Goal: Navigation & Orientation: Understand site structure

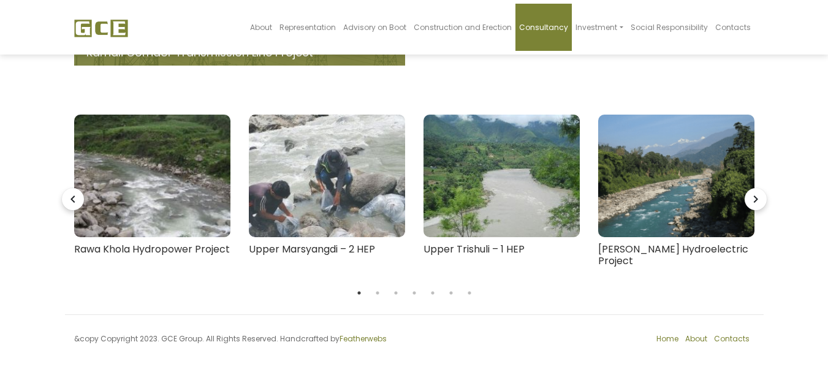
scroll to position [188, 0]
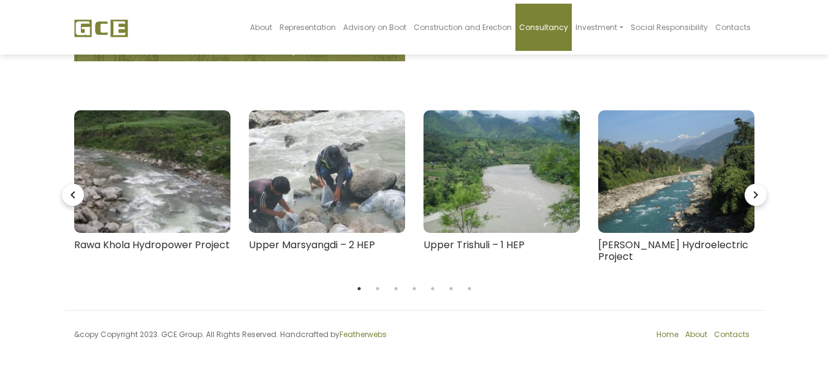
click at [752, 194] on icon "navigate_next" at bounding box center [756, 195] width 22 height 22
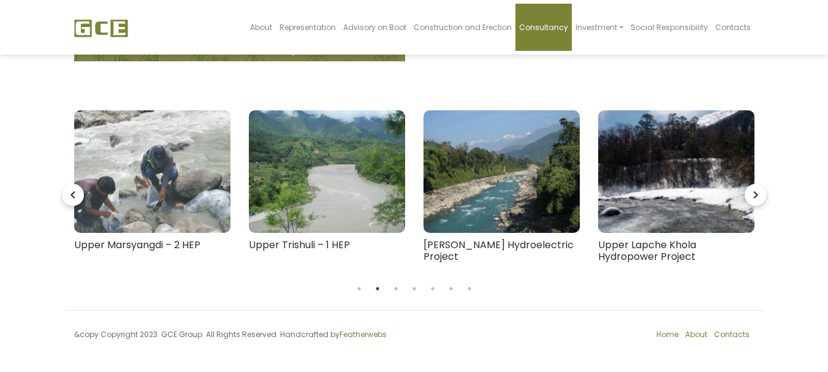
click at [752, 192] on icon "navigate_next" at bounding box center [756, 195] width 22 height 22
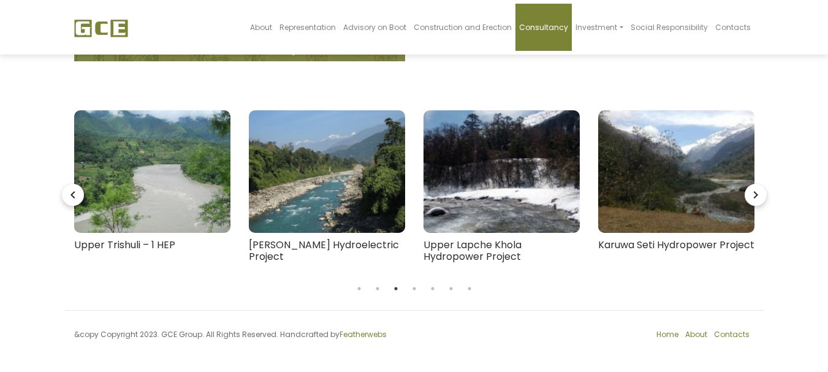
click at [752, 192] on icon "navigate_next" at bounding box center [756, 195] width 22 height 22
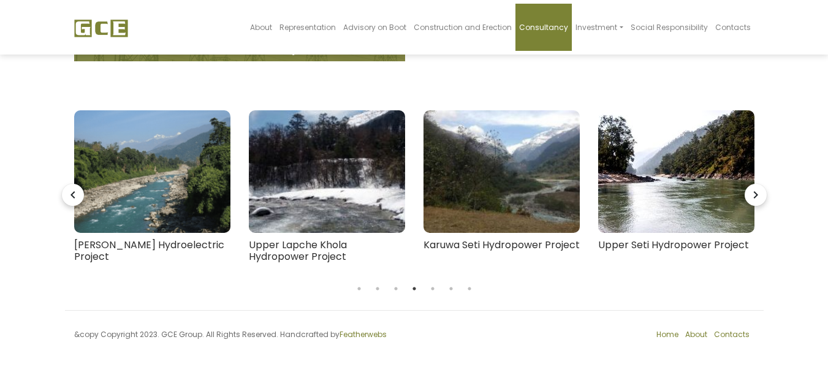
click at [752, 192] on icon "navigate_next" at bounding box center [756, 195] width 22 height 22
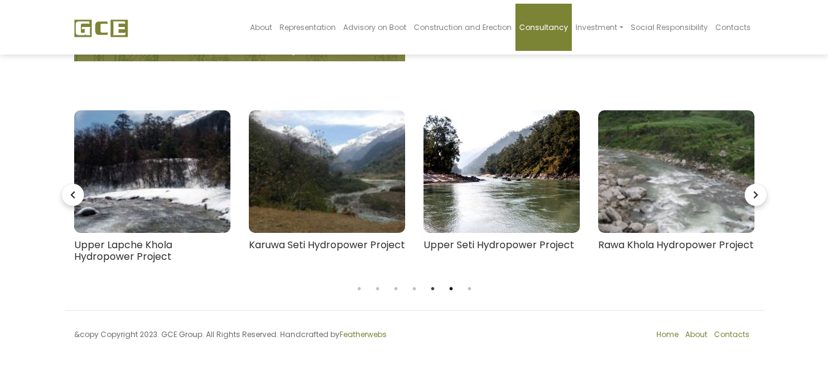
click at [455, 286] on button "6" at bounding box center [451, 289] width 12 height 12
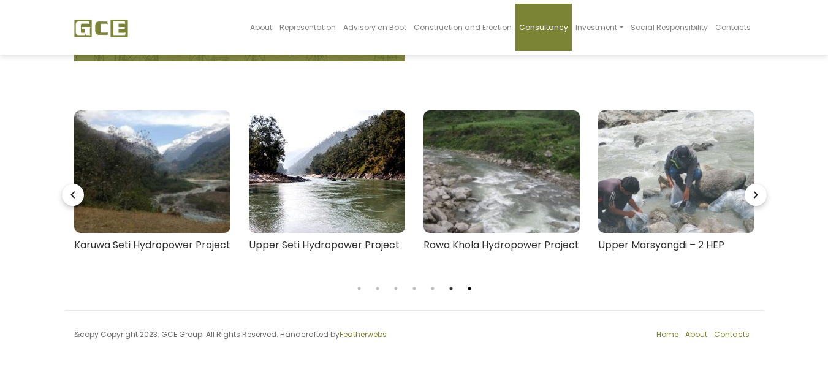
click at [469, 288] on button "7" at bounding box center [469, 289] width 12 height 12
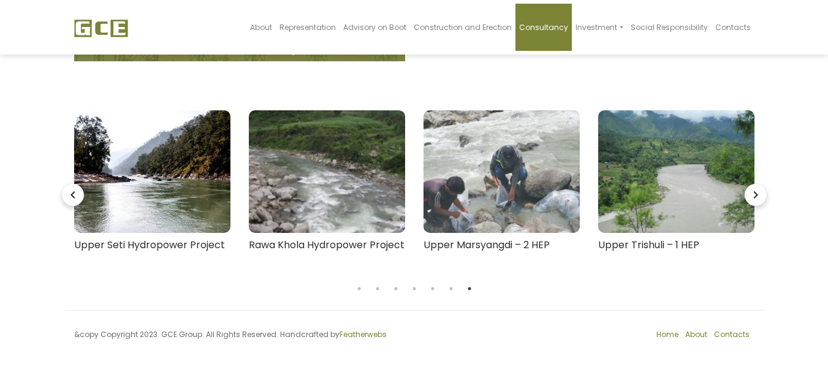
click at [752, 193] on icon "navigate_next" at bounding box center [756, 195] width 22 height 22
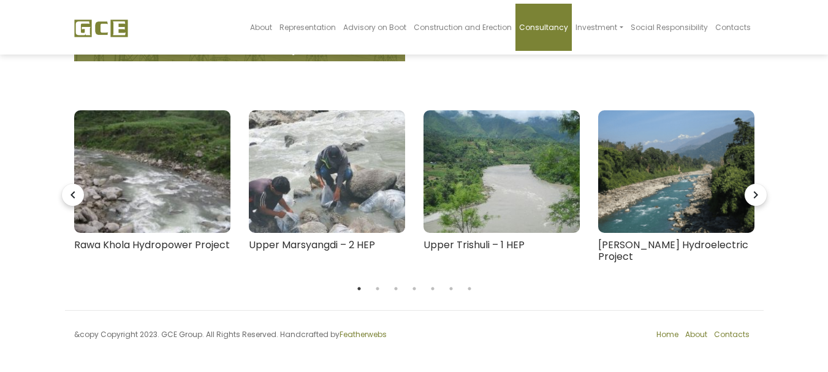
click at [752, 194] on icon "navigate_next" at bounding box center [756, 195] width 22 height 22
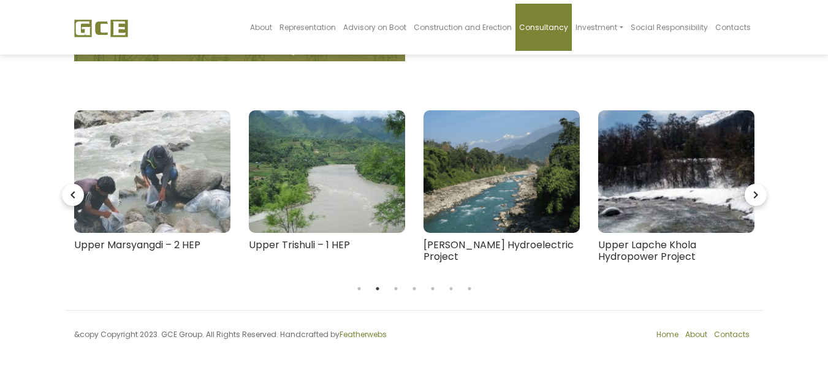
click at [72, 199] on icon "navigate_before" at bounding box center [73, 195] width 22 height 22
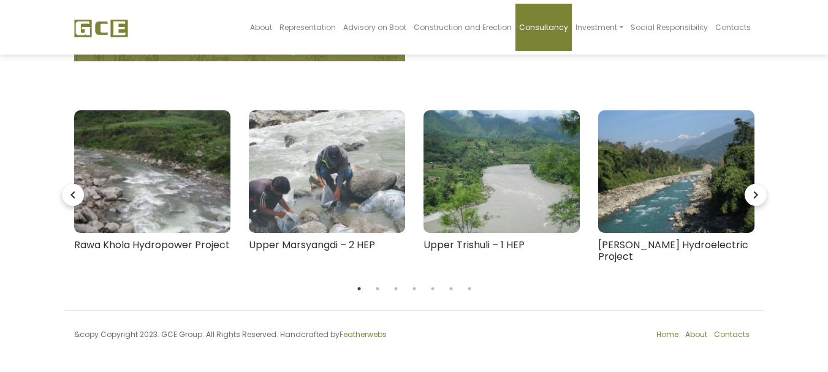
click at [72, 199] on icon "navigate_before" at bounding box center [73, 195] width 22 height 22
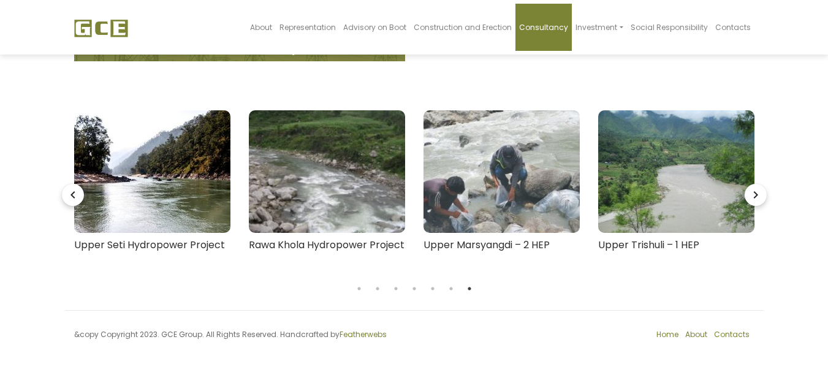
click at [72, 199] on icon "navigate_before" at bounding box center [73, 195] width 22 height 22
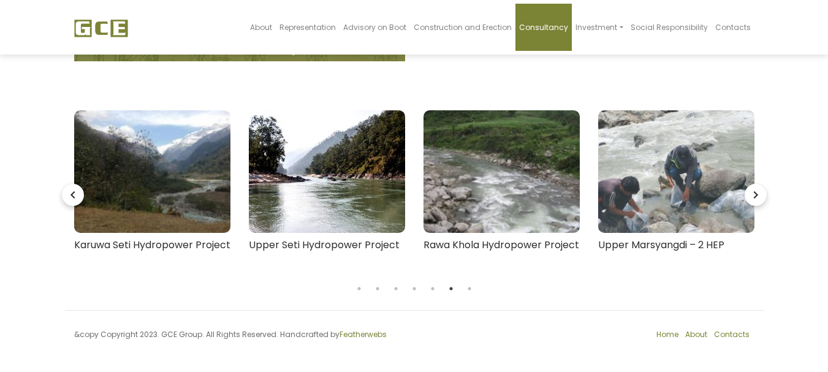
click at [72, 199] on icon "navigate_before" at bounding box center [73, 195] width 22 height 22
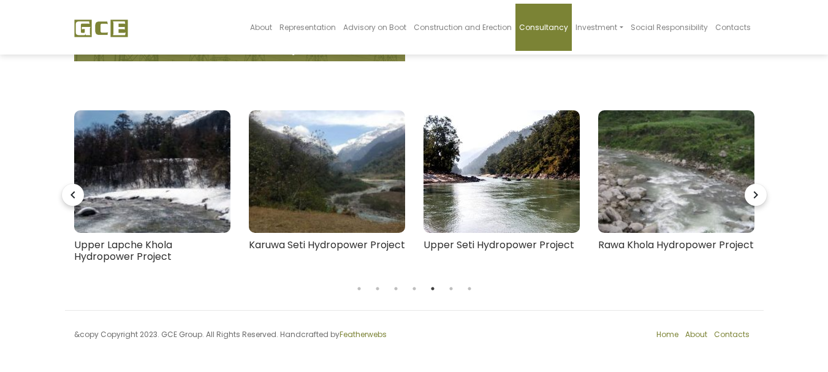
click at [72, 199] on icon "navigate_before" at bounding box center [73, 195] width 22 height 22
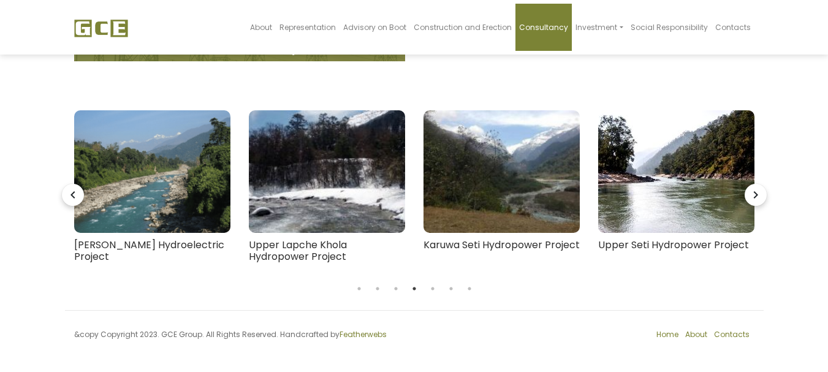
click at [72, 199] on icon "navigate_before" at bounding box center [73, 195] width 22 height 22
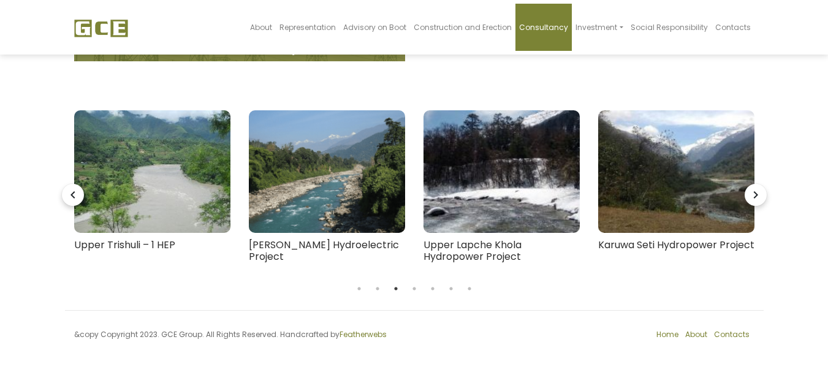
click at [72, 199] on icon "navigate_before" at bounding box center [73, 195] width 22 height 22
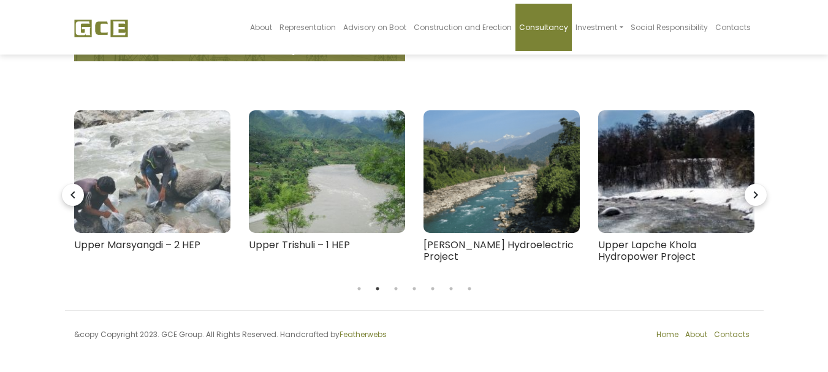
click at [72, 199] on icon "navigate_before" at bounding box center [73, 195] width 22 height 22
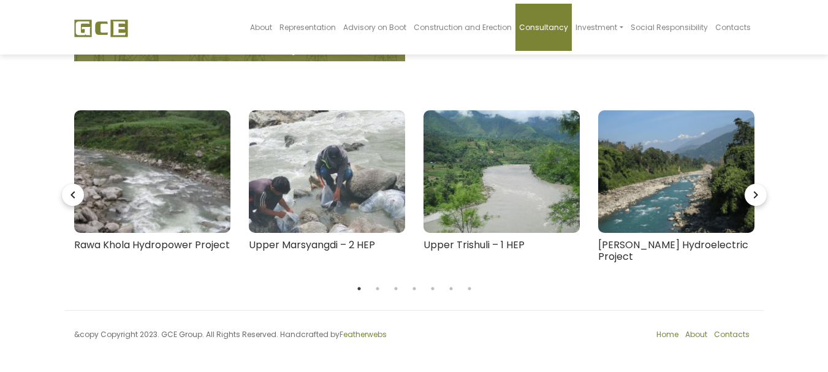
click at [72, 199] on icon "navigate_before" at bounding box center [73, 195] width 22 height 22
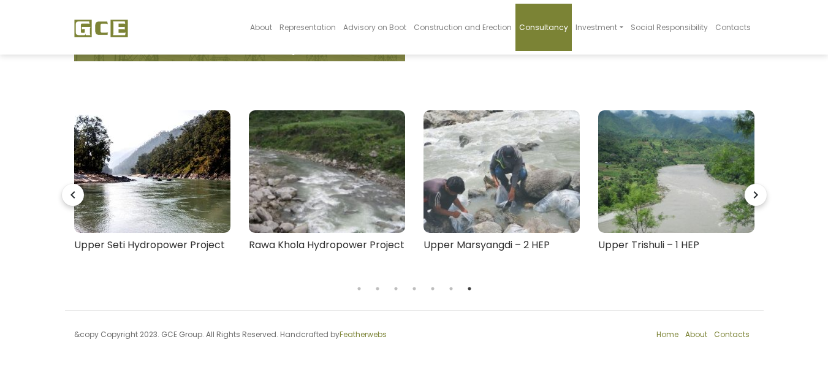
click at [762, 192] on icon "navigate_next" at bounding box center [756, 195] width 22 height 22
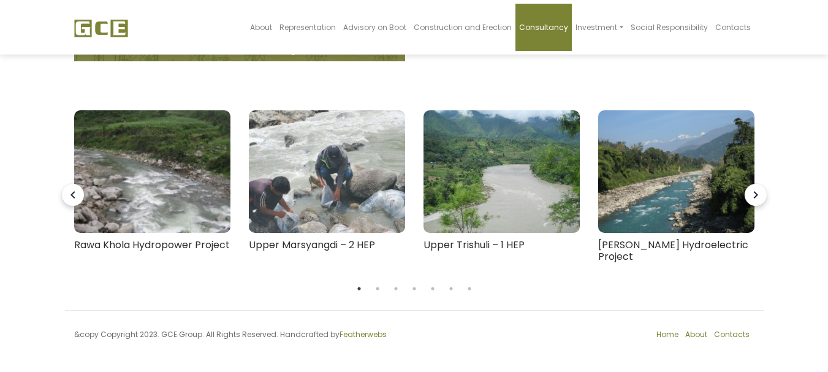
click at [761, 192] on icon "navigate_next" at bounding box center [756, 195] width 22 height 22
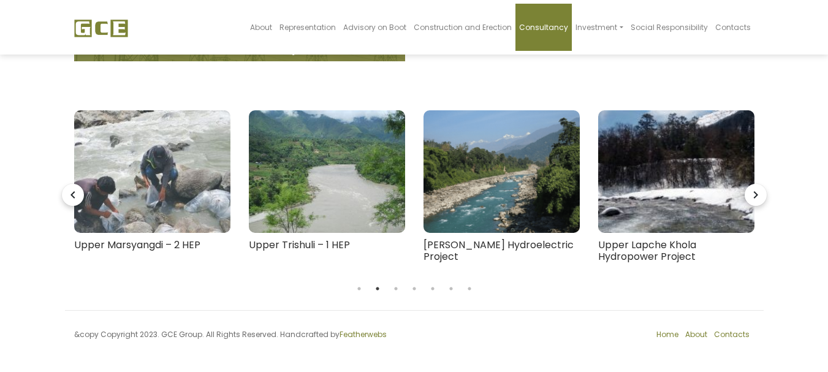
click at [67, 192] on icon "navigate_before" at bounding box center [73, 195] width 22 height 22
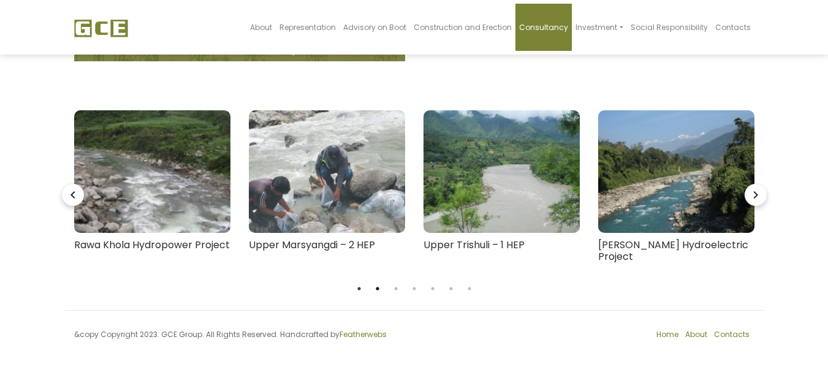
click at [374, 291] on button "2" at bounding box center [377, 289] width 12 height 12
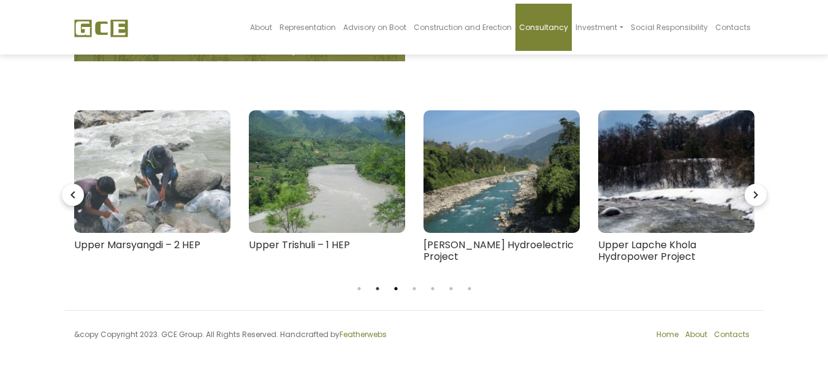
click at [394, 291] on button "3" at bounding box center [396, 289] width 12 height 12
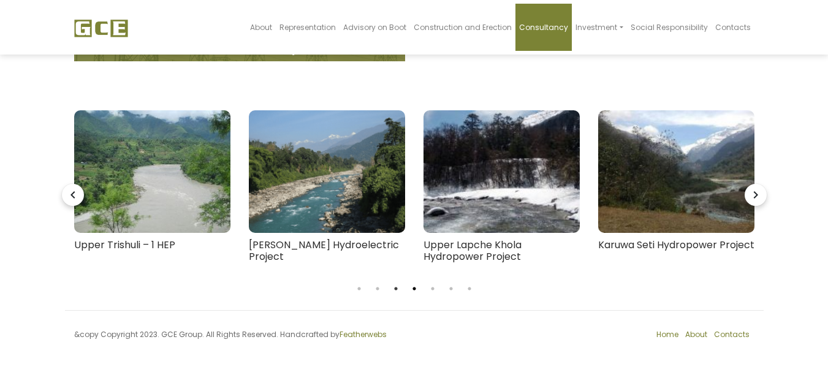
click at [414, 289] on button "4" at bounding box center [414, 289] width 12 height 12
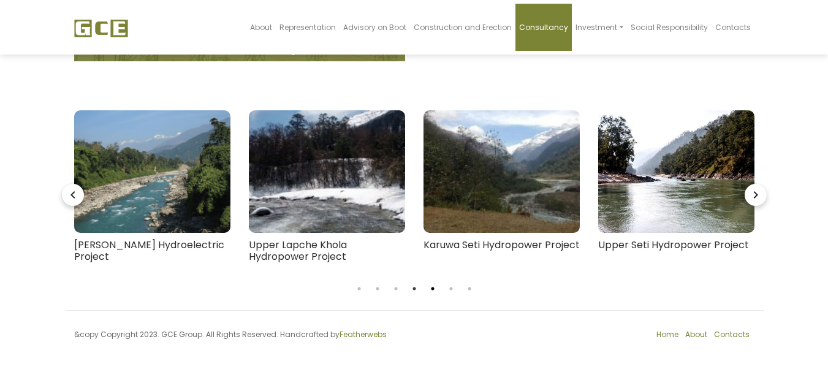
click at [435, 291] on button "5" at bounding box center [433, 289] width 12 height 12
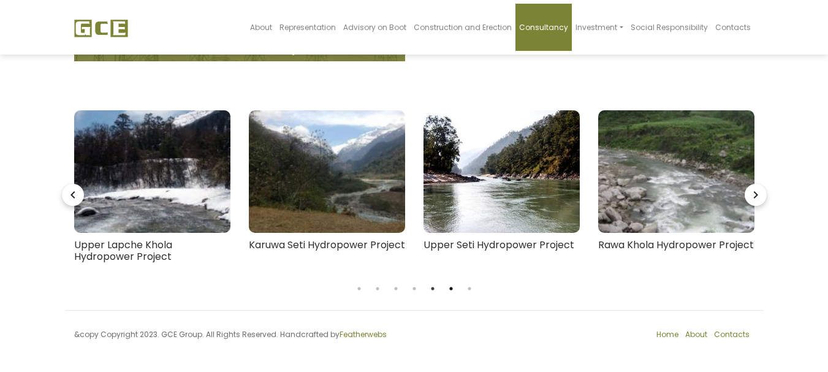
click at [452, 291] on button "6" at bounding box center [451, 289] width 12 height 12
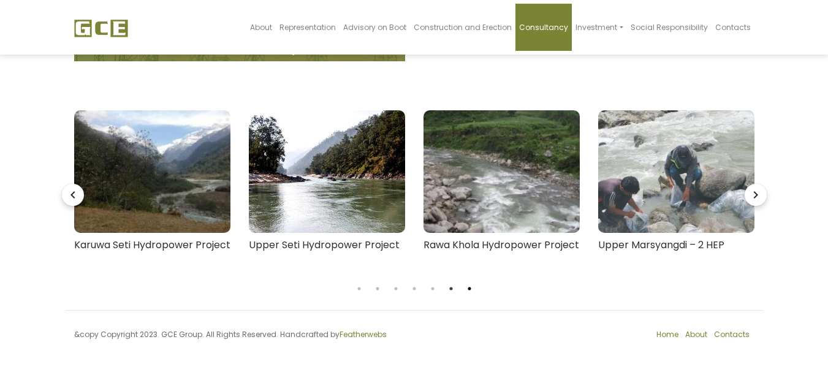
click at [468, 286] on button "7" at bounding box center [469, 289] width 12 height 12
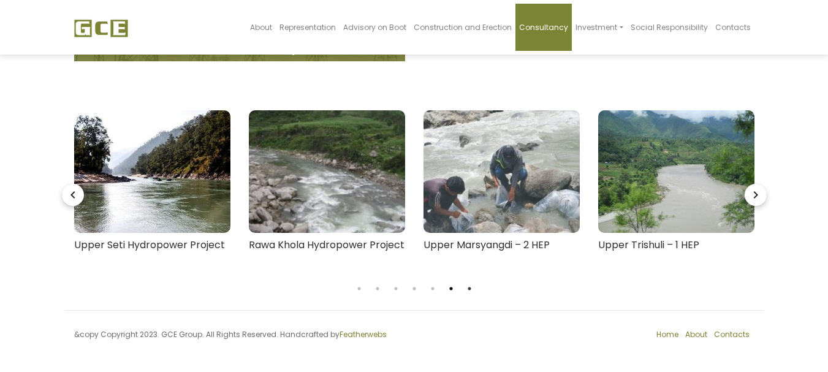
click at [452, 291] on button "6" at bounding box center [451, 289] width 12 height 12
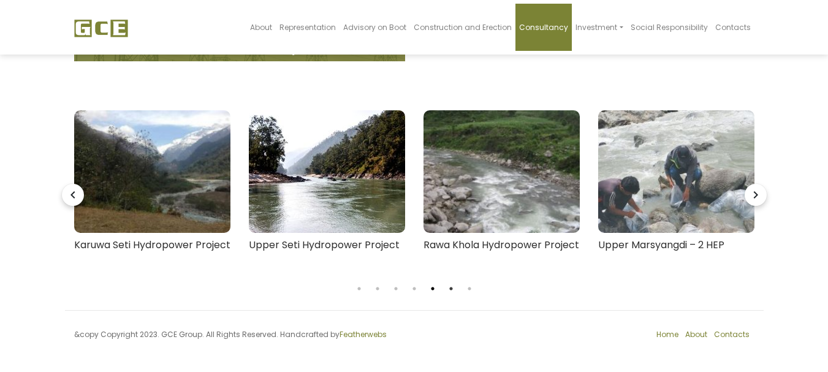
click at [428, 291] on button "5" at bounding box center [433, 289] width 12 height 12
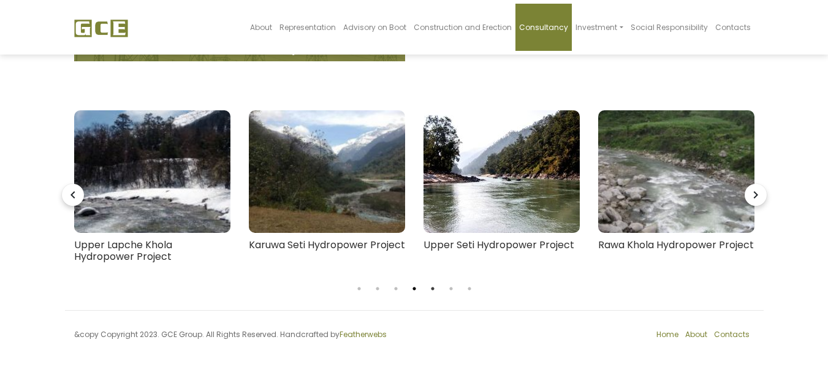
click at [418, 291] on button "4" at bounding box center [414, 289] width 12 height 12
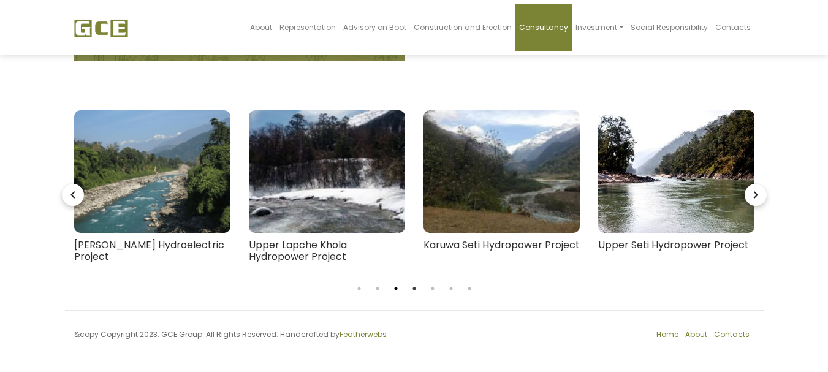
click at [400, 291] on button "3" at bounding box center [396, 289] width 12 height 12
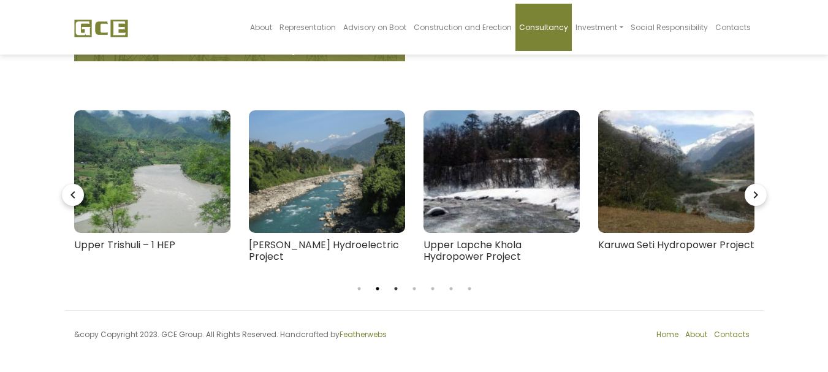
click at [381, 290] on button "2" at bounding box center [377, 289] width 12 height 12
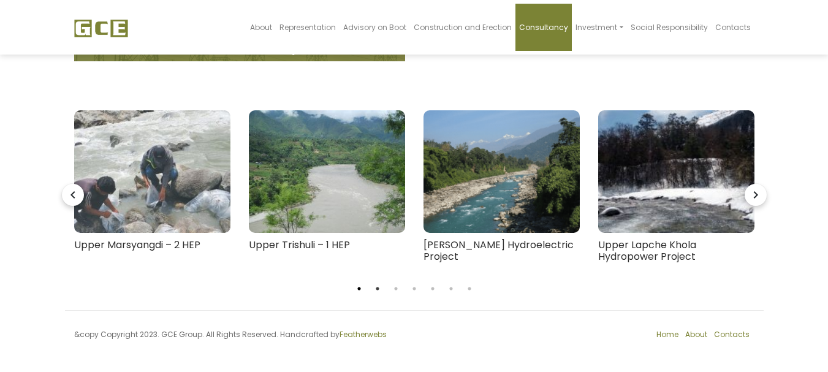
click at [361, 290] on button "1" at bounding box center [359, 289] width 12 height 12
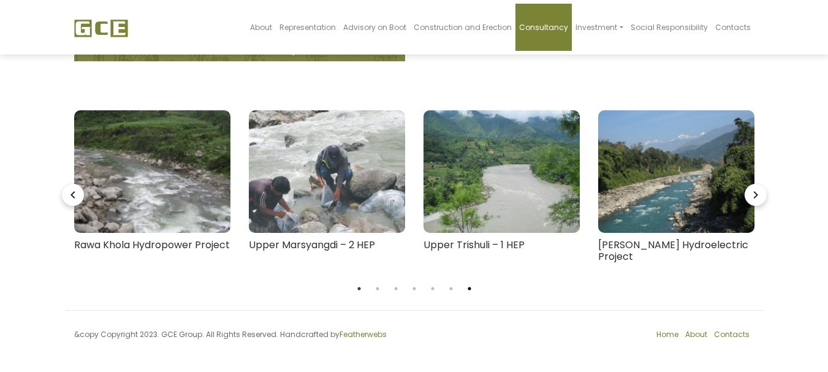
click at [465, 289] on button "7" at bounding box center [469, 289] width 12 height 12
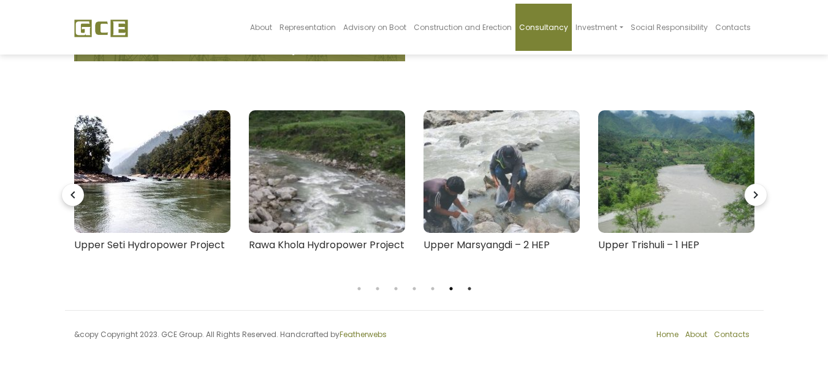
click at [455, 289] on button "6" at bounding box center [451, 289] width 12 height 12
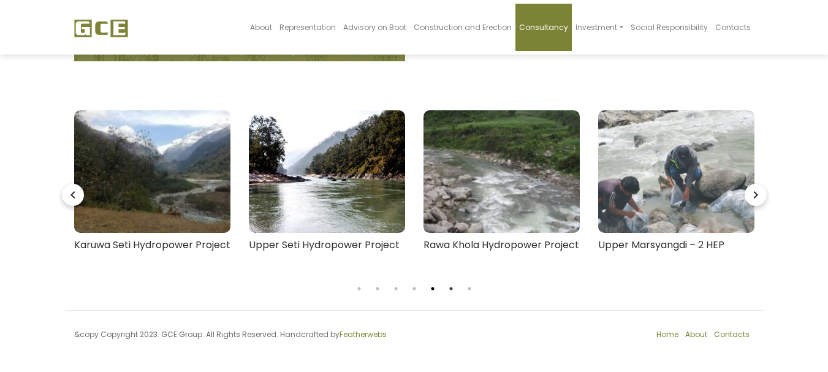
click at [436, 289] on button "5" at bounding box center [433, 289] width 12 height 12
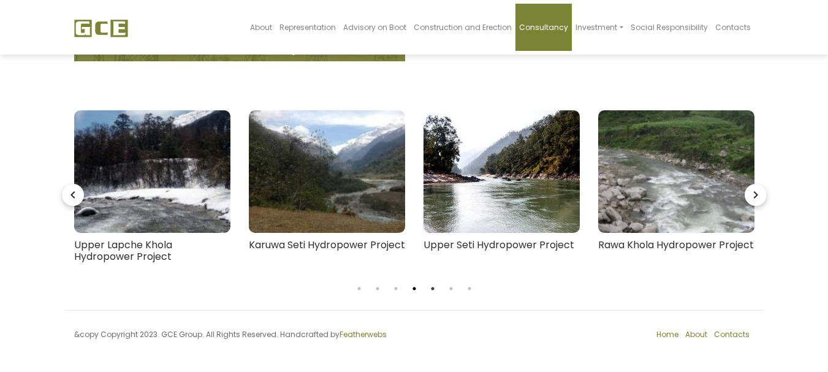
click at [415, 291] on button "4" at bounding box center [414, 289] width 12 height 12
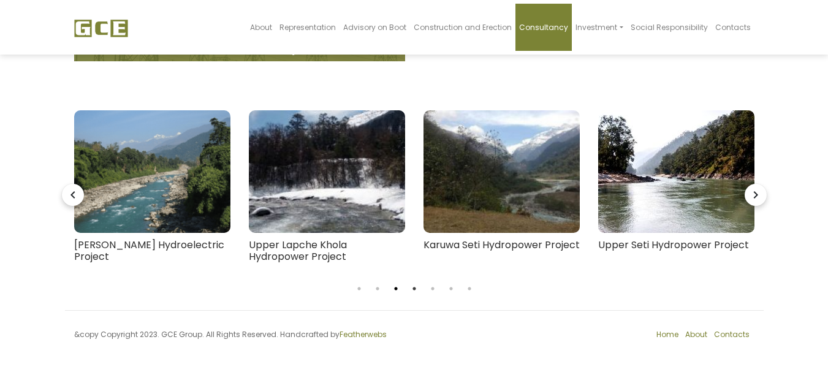
click at [400, 289] on button "3" at bounding box center [396, 289] width 12 height 12
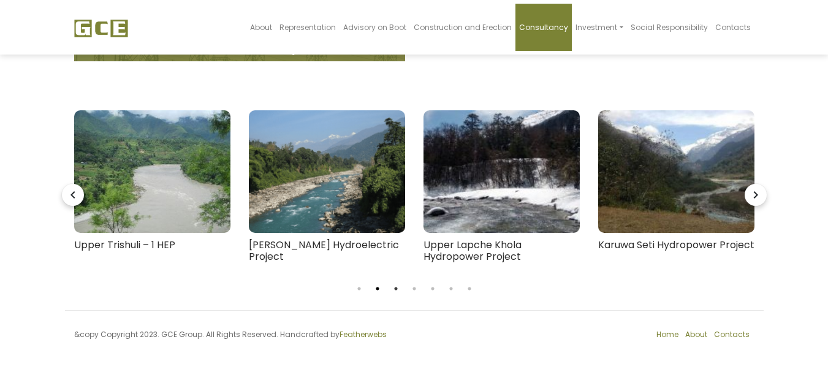
click at [380, 291] on button "2" at bounding box center [377, 289] width 12 height 12
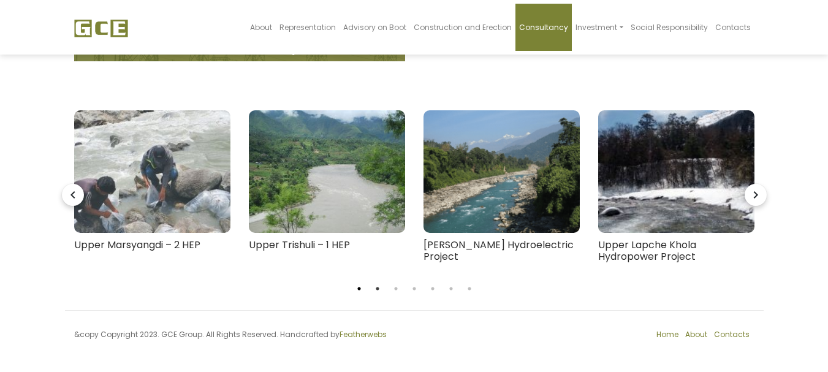
click at [359, 291] on button "1" at bounding box center [359, 289] width 12 height 12
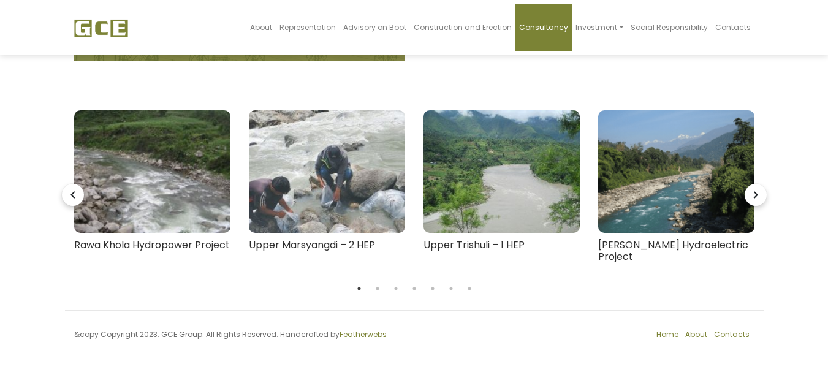
click at [384, 291] on ul "1 2 3 4 5 6 7" at bounding box center [414, 288] width 699 height 14
click at [376, 290] on button "2" at bounding box center [377, 289] width 12 height 12
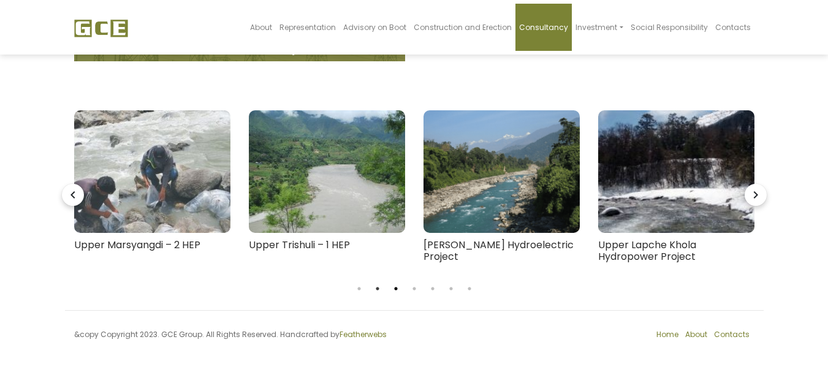
click at [397, 290] on button "3" at bounding box center [396, 289] width 12 height 12
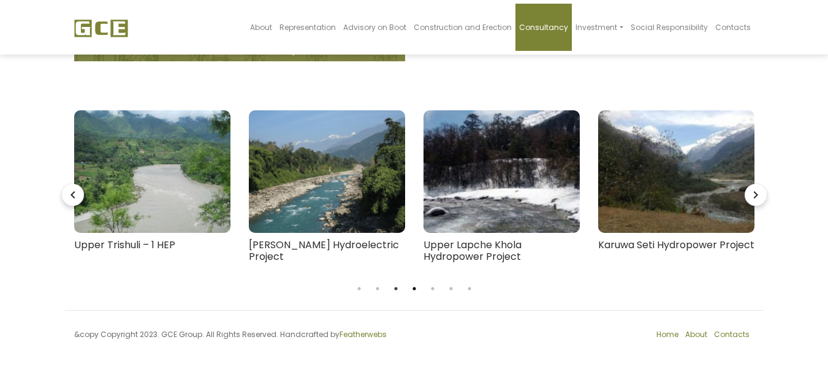
click at [416, 291] on button "4" at bounding box center [414, 289] width 12 height 12
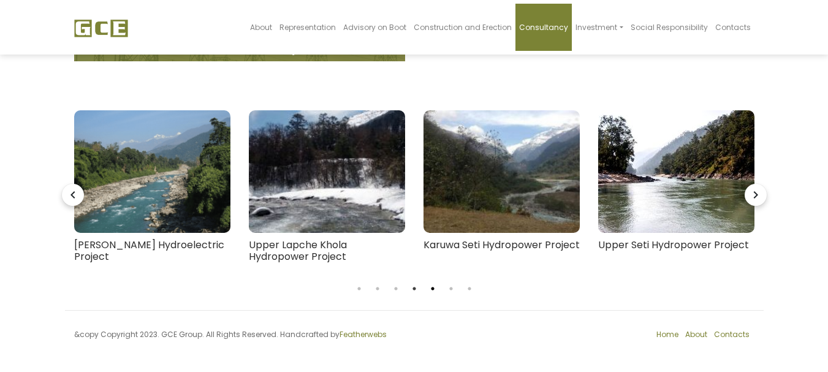
click at [427, 291] on button "5" at bounding box center [433, 289] width 12 height 12
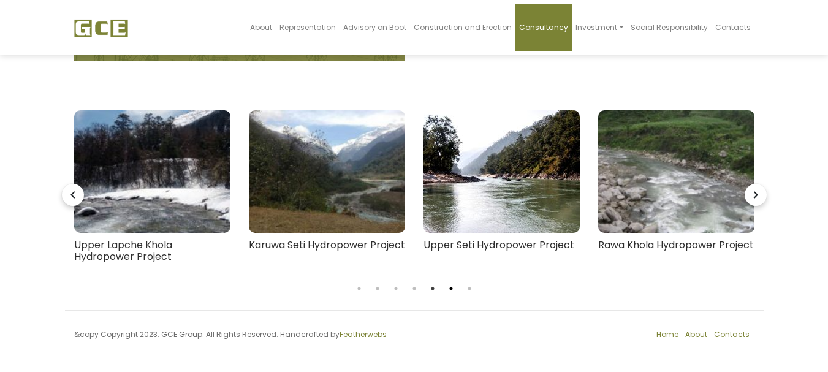
click at [449, 291] on button "6" at bounding box center [451, 289] width 12 height 12
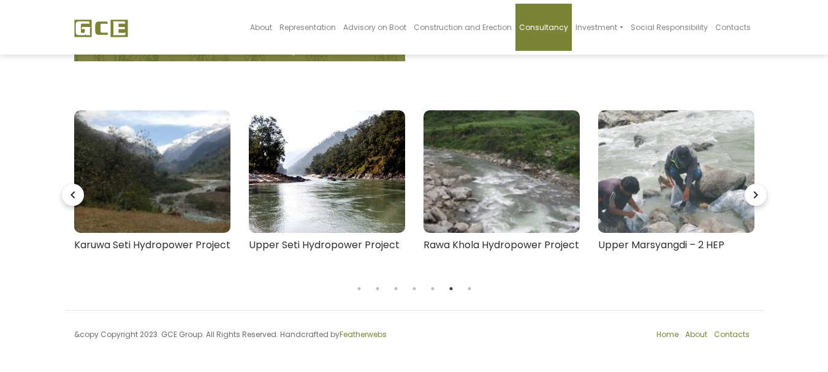
click at [462, 291] on ul "1 2 3 4 5 6 7" at bounding box center [414, 288] width 699 height 14
click at [467, 291] on button "7" at bounding box center [469, 289] width 12 height 12
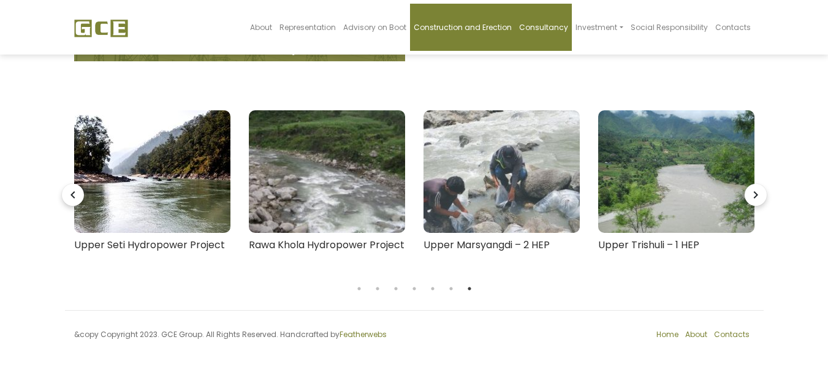
click at [435, 33] on link "Construction and Erection" at bounding box center [462, 27] width 105 height 47
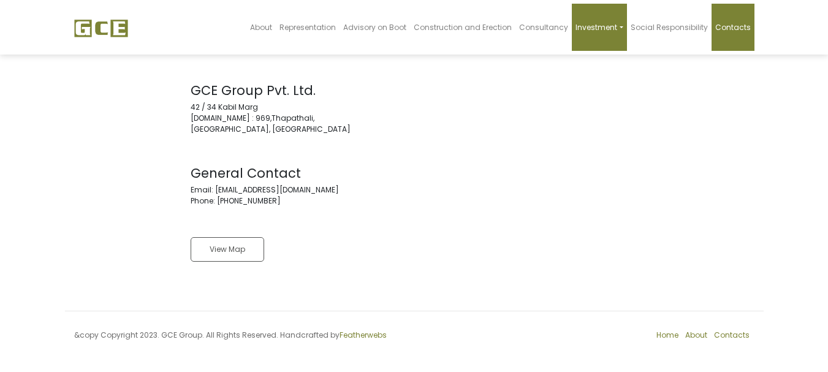
scroll to position [40, 0]
click at [618, 33] on link "Investment" at bounding box center [599, 27] width 55 height 47
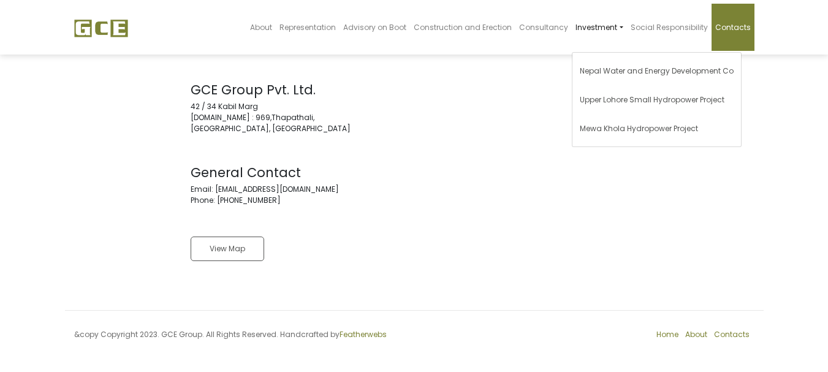
drag, startPoint x: 552, startPoint y: 139, endPoint x: 551, endPoint y: 97, distance: 41.1
click at [553, 137] on div "Get In Touch GCE Group Pvt. Ltd. 42 / 34 Kabil Marg P.O.Box : 969,Thapathali, K…" at bounding box center [414, 157] width 699 height 246
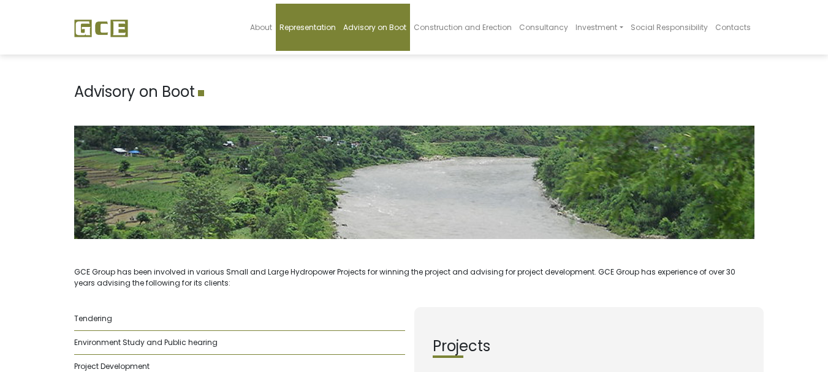
click at [330, 17] on link "Representation" at bounding box center [308, 27] width 64 height 47
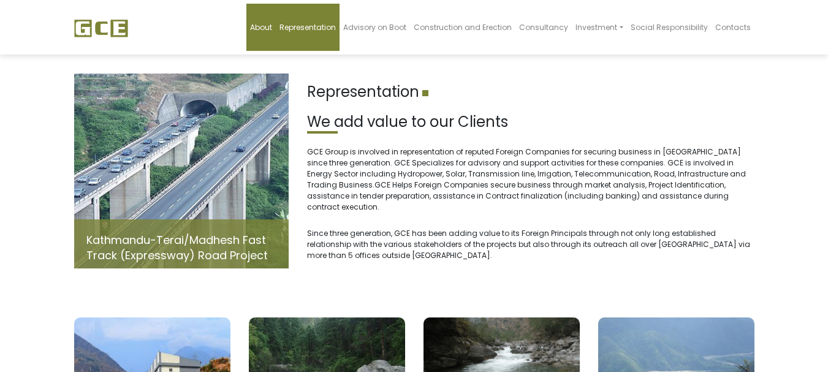
click at [272, 29] on span "About" at bounding box center [261, 27] width 22 height 10
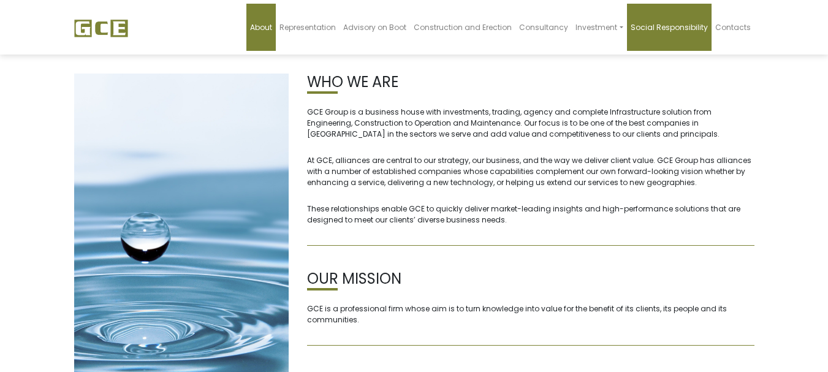
click at [682, 23] on span "Social Responsibility" at bounding box center [669, 27] width 77 height 10
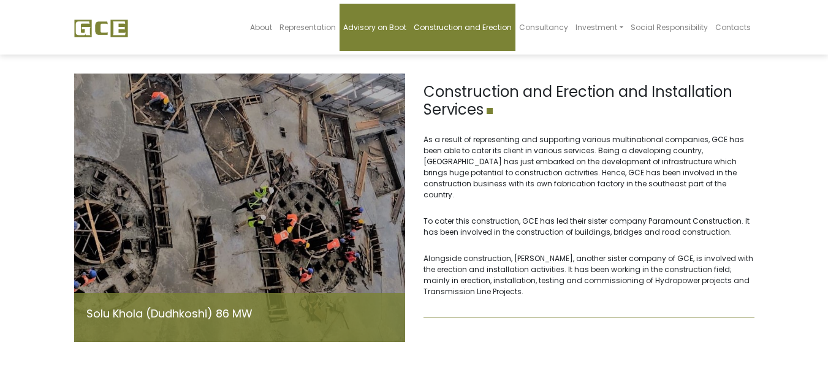
click at [396, 37] on link "Advisory on Boot" at bounding box center [375, 27] width 70 height 47
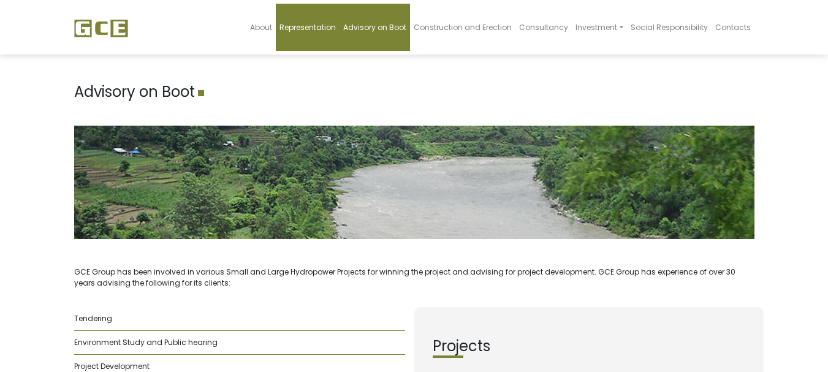
click at [340, 38] on link "Representation" at bounding box center [308, 27] width 64 height 47
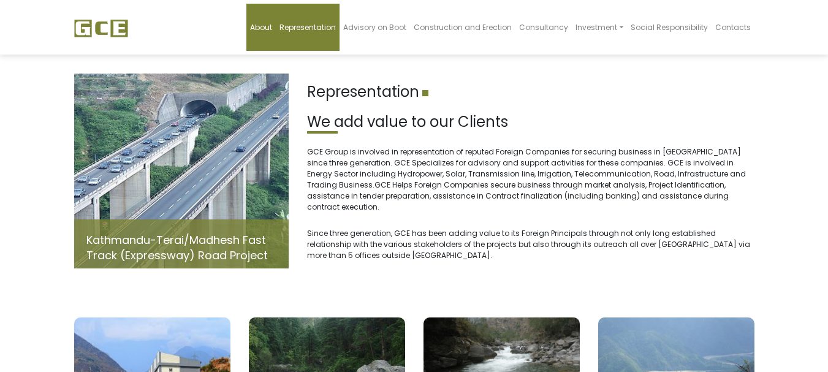
click at [272, 10] on link "About" at bounding box center [260, 27] width 29 height 47
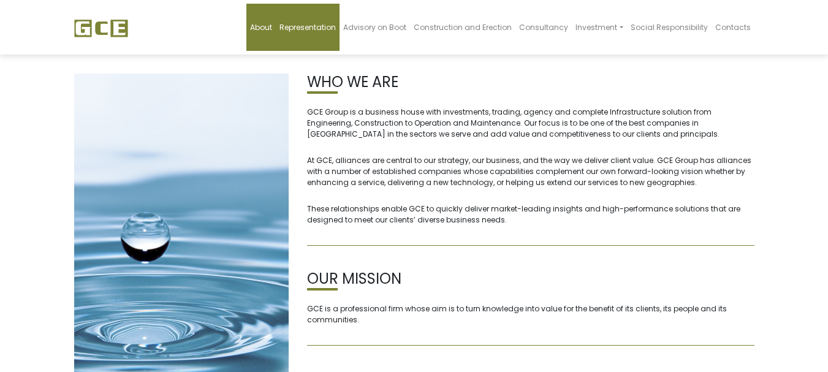
click at [300, 32] on link "Representation" at bounding box center [308, 27] width 64 height 47
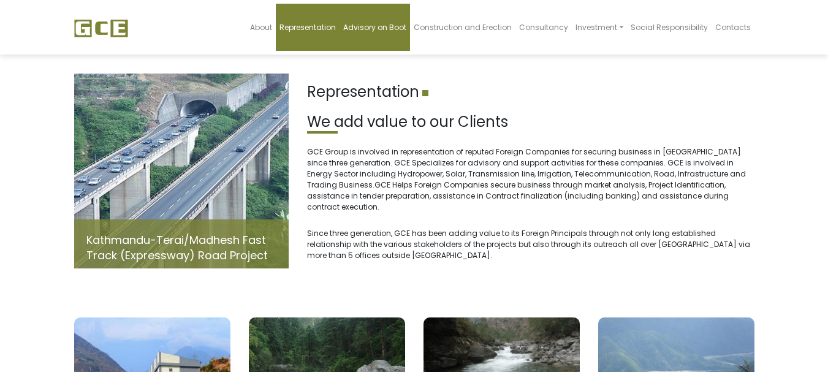
click at [353, 26] on link "Advisory on Boot" at bounding box center [375, 27] width 70 height 47
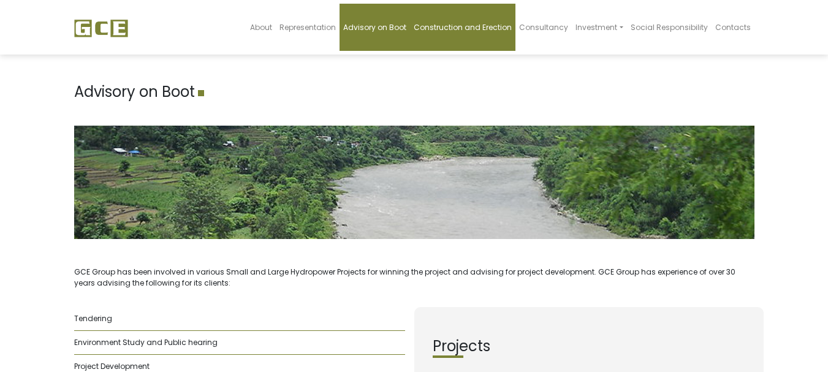
click at [507, 31] on span "Construction and Erection" at bounding box center [463, 27] width 98 height 10
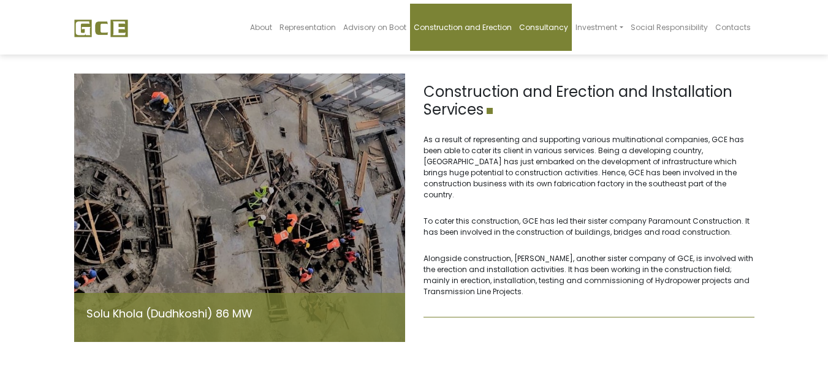
click at [539, 39] on link "Consultancy" at bounding box center [543, 27] width 56 height 47
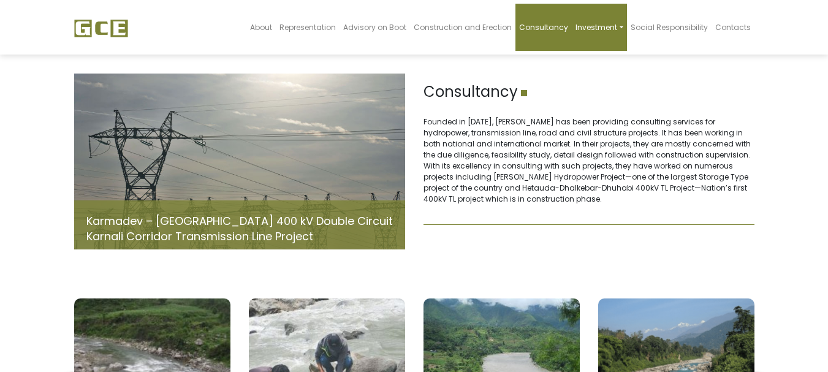
click at [588, 39] on link "Investment" at bounding box center [599, 27] width 55 height 47
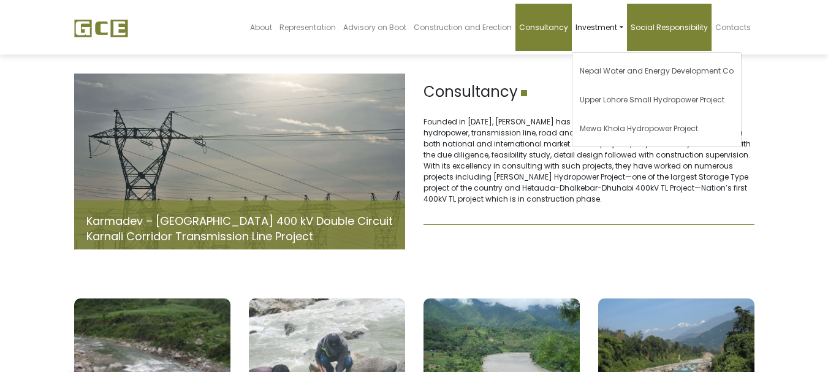
click at [644, 38] on link "Social Responsibility" at bounding box center [669, 27] width 85 height 47
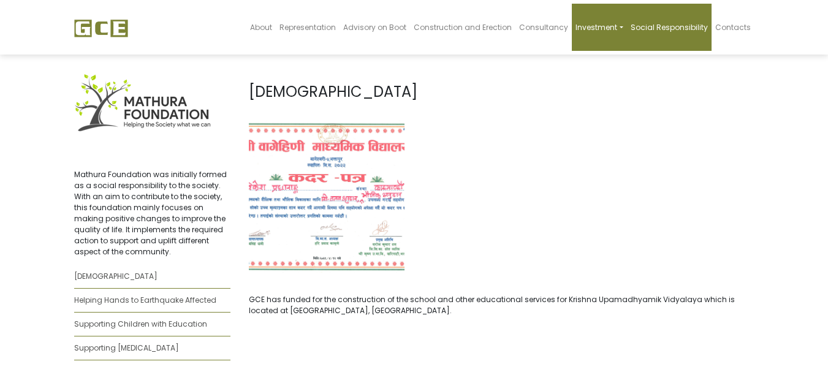
click at [599, 42] on link "Investment" at bounding box center [599, 27] width 55 height 47
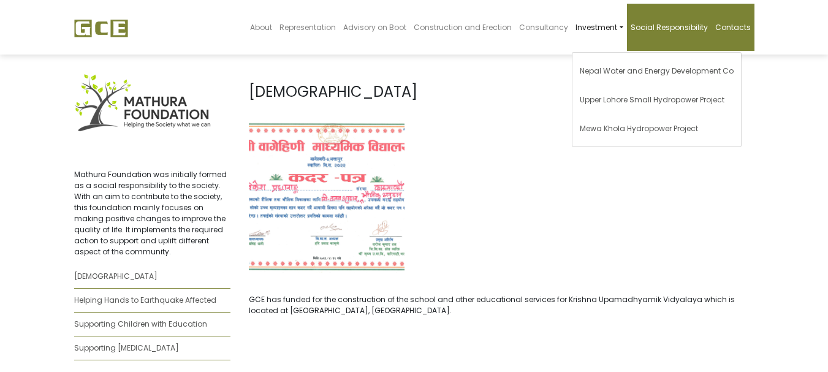
click at [732, 38] on link "Contacts" at bounding box center [733, 27] width 43 height 47
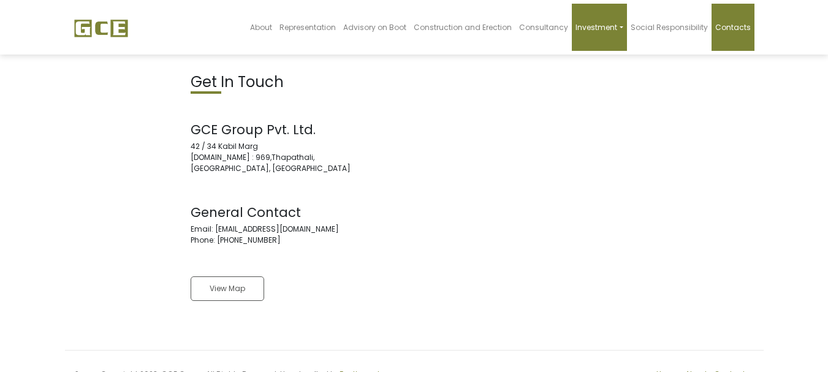
click at [623, 43] on link "Investment" at bounding box center [599, 27] width 55 height 47
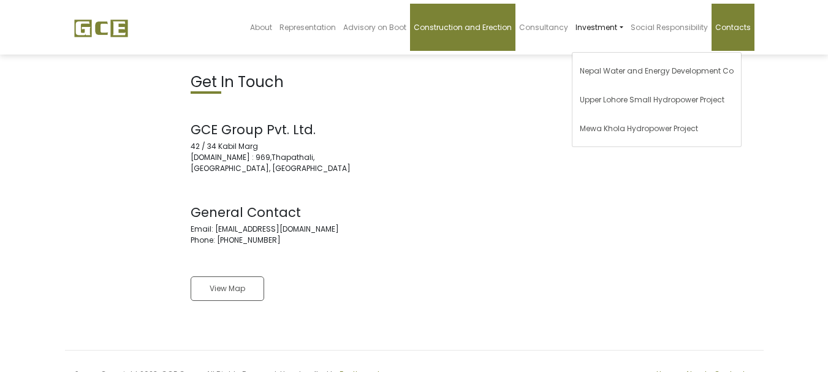
click at [506, 39] on link "Construction and Erection" at bounding box center [462, 27] width 105 height 47
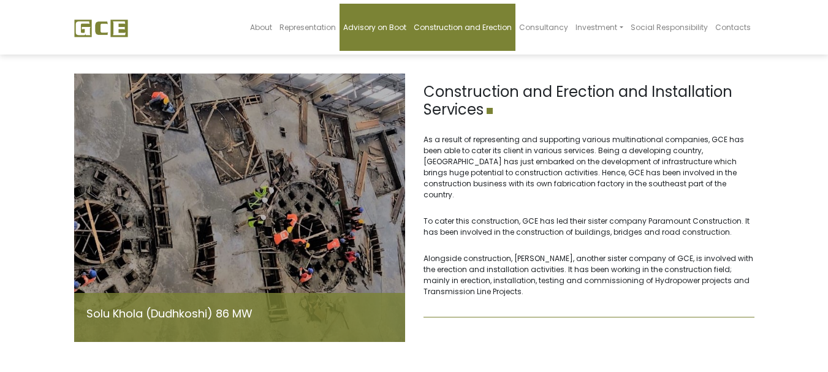
click at [373, 47] on link "Advisory on Boot" at bounding box center [375, 27] width 70 height 47
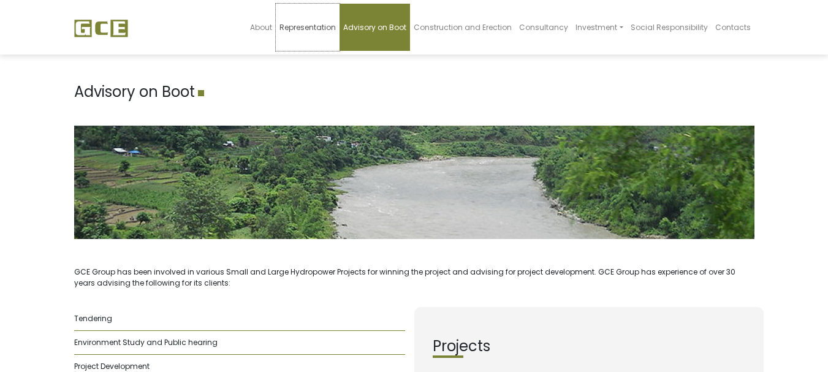
click at [299, 36] on link "Representation" at bounding box center [308, 27] width 64 height 47
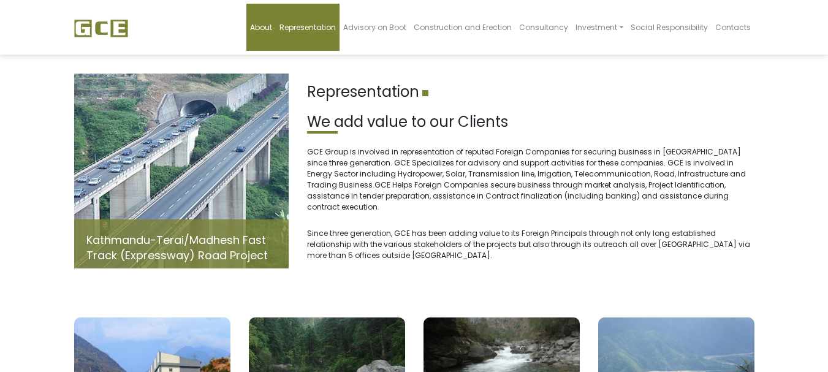
click at [276, 37] on link "About" at bounding box center [260, 27] width 29 height 47
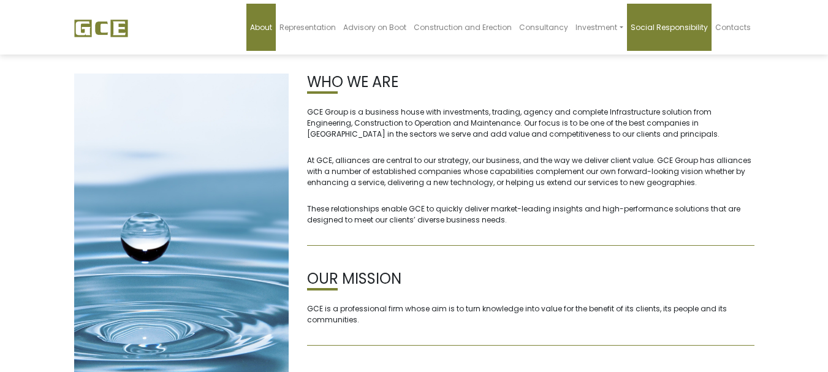
click at [650, 36] on link "Social Responsibility" at bounding box center [669, 27] width 85 height 47
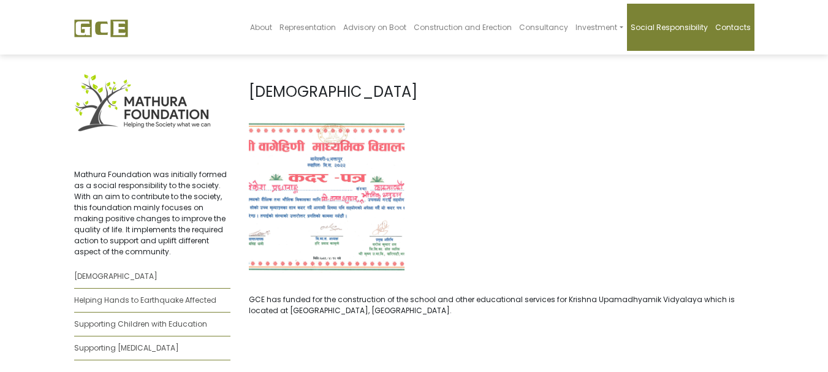
click at [726, 32] on span "Contacts" at bounding box center [733, 27] width 36 height 10
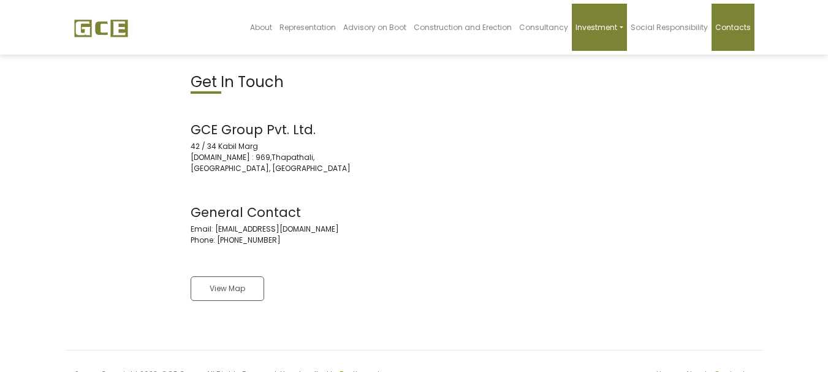
click at [617, 45] on link "Investment" at bounding box center [599, 27] width 55 height 47
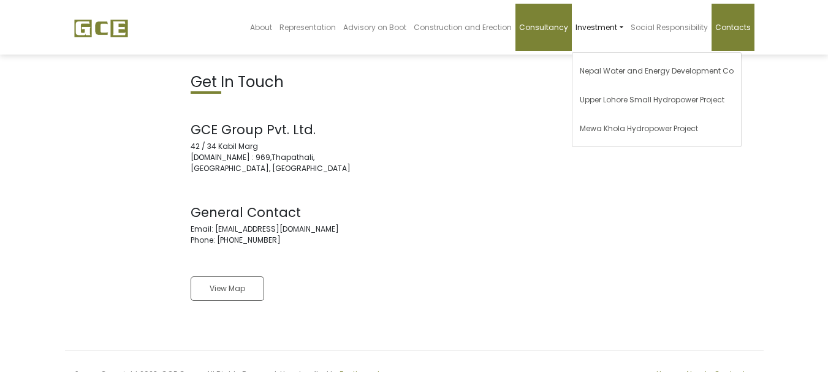
click at [556, 43] on link "Consultancy" at bounding box center [543, 27] width 56 height 47
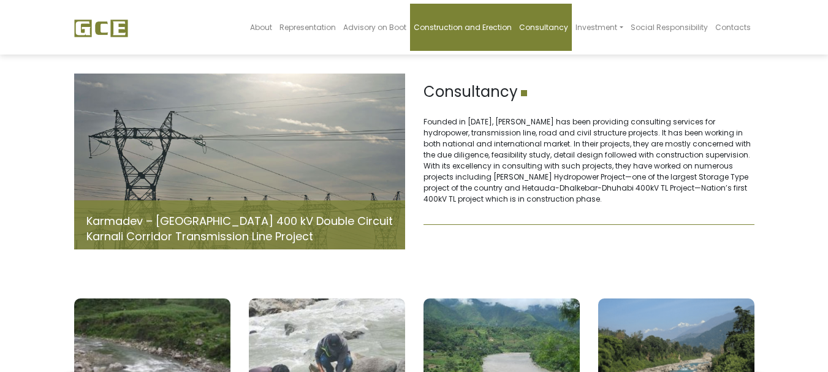
click at [488, 42] on link "Construction and Erection" at bounding box center [462, 27] width 105 height 47
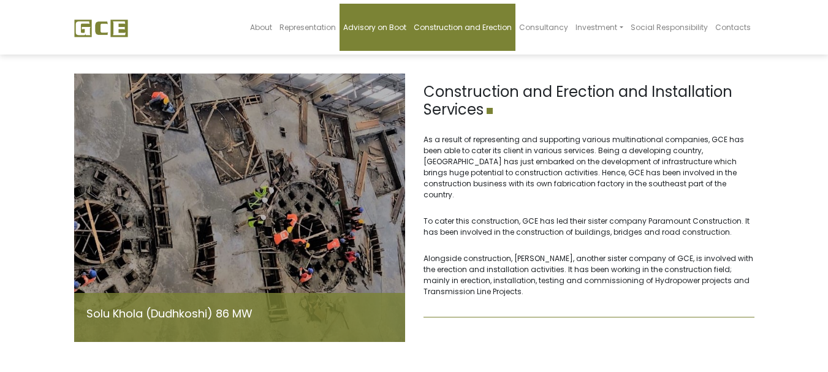
click at [393, 24] on span "Advisory on Boot" at bounding box center [374, 27] width 63 height 10
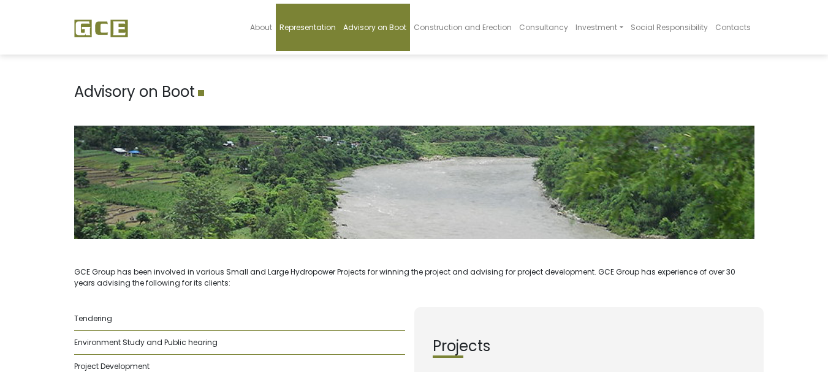
click at [294, 37] on link "Representation" at bounding box center [308, 27] width 64 height 47
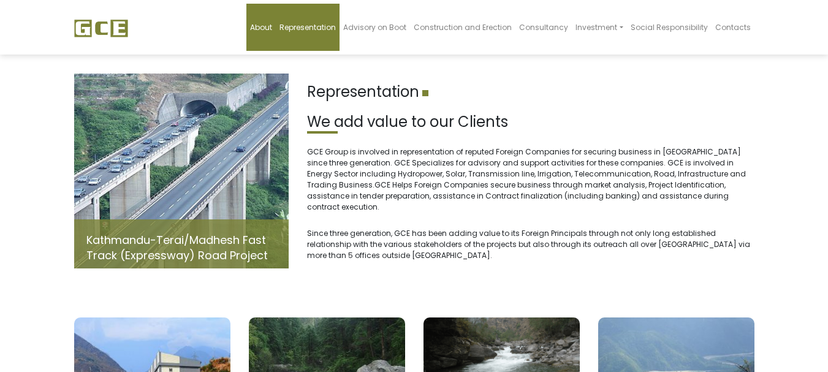
click at [276, 36] on link "About" at bounding box center [260, 27] width 29 height 47
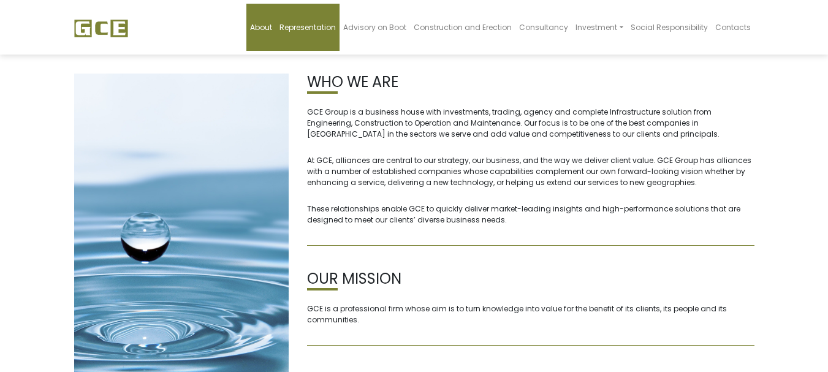
click at [340, 44] on link "Representation" at bounding box center [308, 27] width 64 height 47
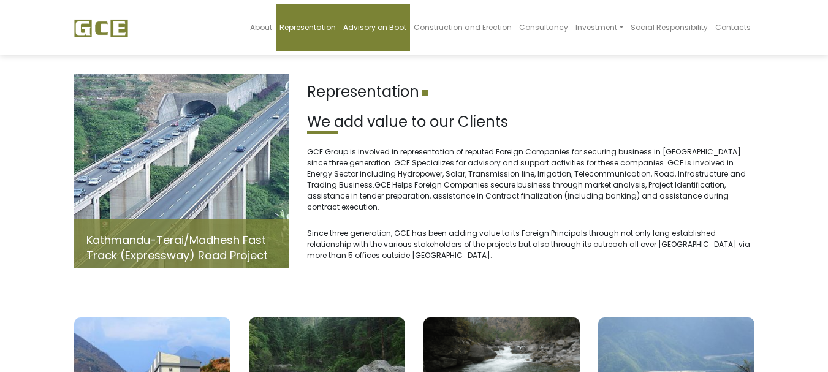
click at [407, 47] on link "Advisory on Boot" at bounding box center [375, 27] width 70 height 47
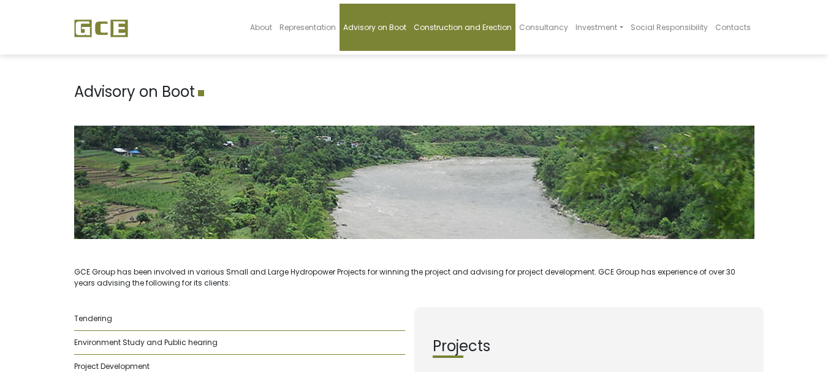
click at [468, 50] on link "Construction and Erection" at bounding box center [462, 27] width 105 height 47
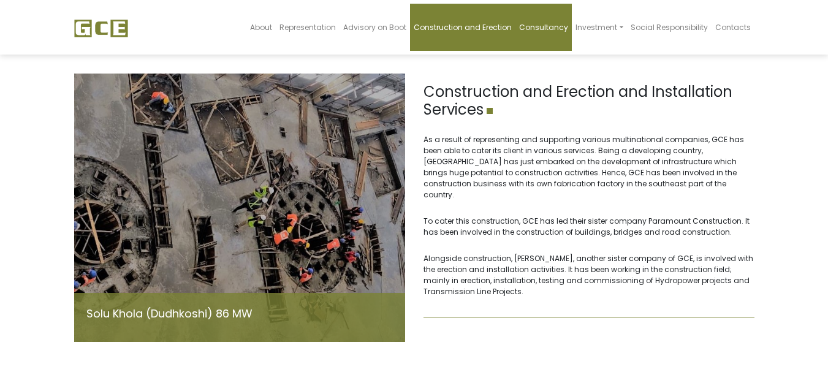
click at [554, 33] on link "Consultancy" at bounding box center [543, 27] width 56 height 47
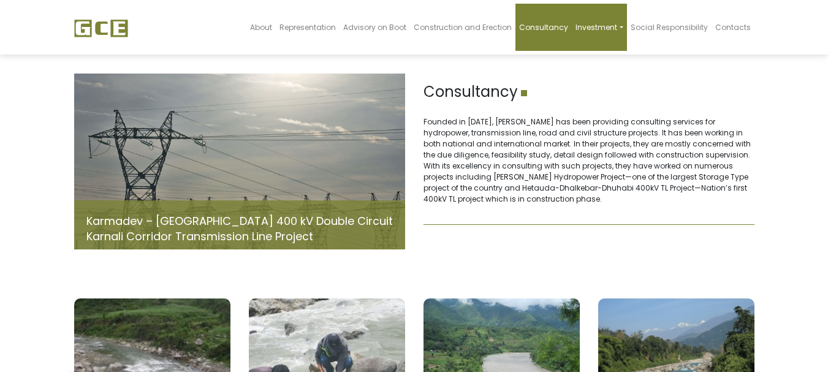
click at [590, 28] on span "Investment" at bounding box center [596, 27] width 42 height 10
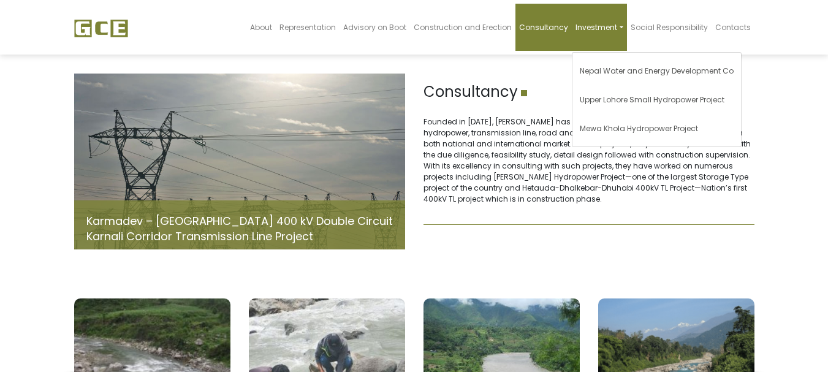
click at [617, 28] on span "Investment" at bounding box center [596, 27] width 42 height 10
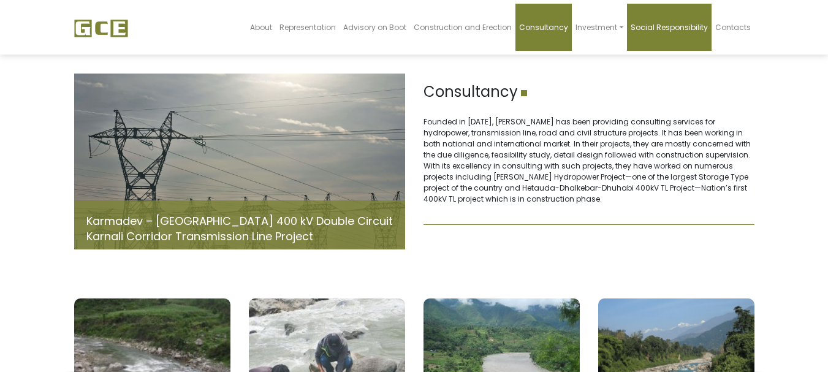
click at [652, 32] on link "Social Responsibility" at bounding box center [669, 27] width 85 height 47
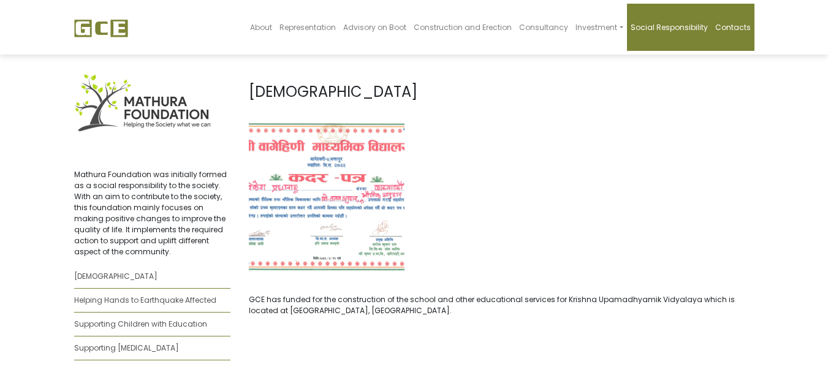
click at [718, 35] on link "Contacts" at bounding box center [733, 27] width 43 height 47
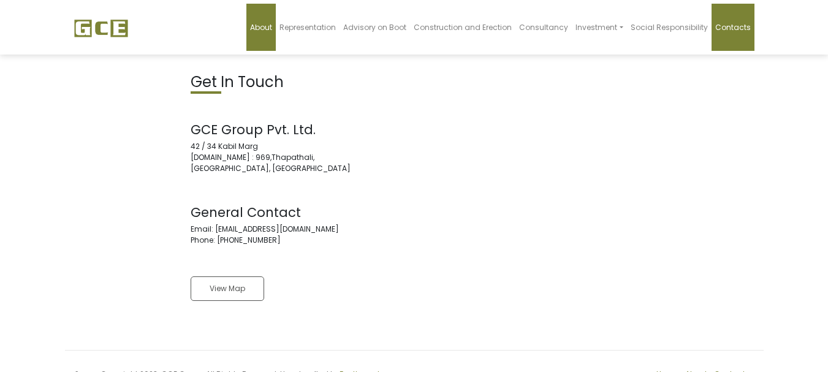
click at [266, 26] on span "About" at bounding box center [261, 27] width 22 height 10
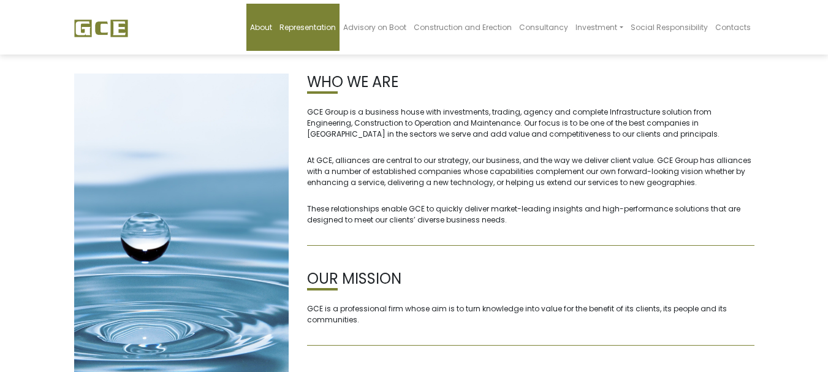
click at [305, 37] on link "Representation" at bounding box center [308, 27] width 64 height 47
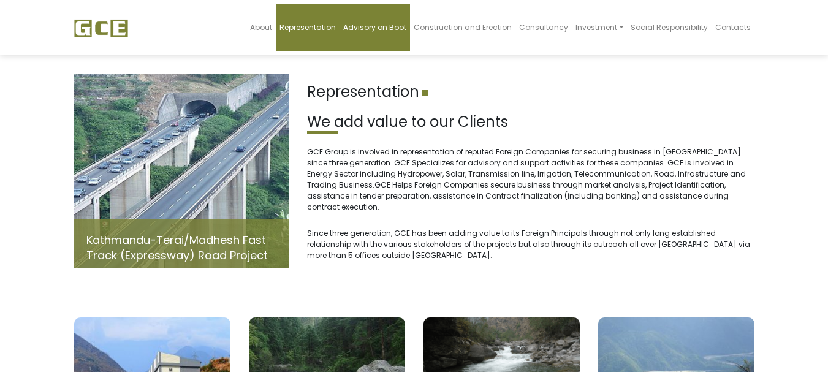
click at [384, 35] on link "Advisory on Boot" at bounding box center [375, 27] width 70 height 47
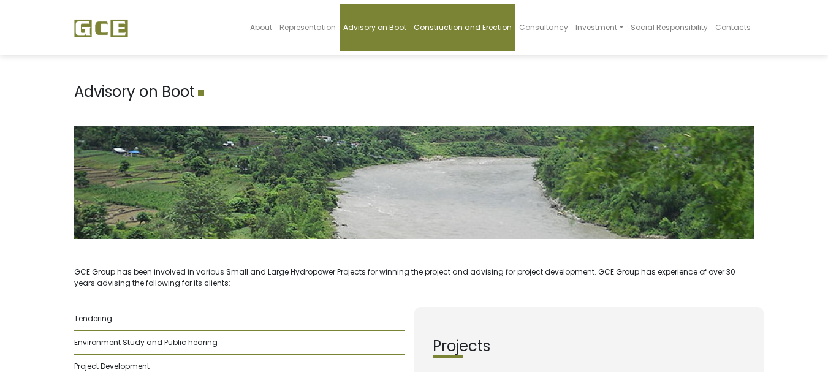
click at [443, 36] on link "Construction and Erection" at bounding box center [462, 27] width 105 height 47
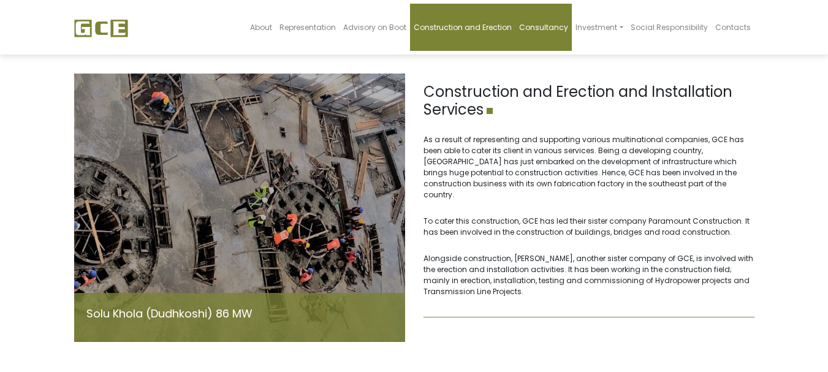
click at [536, 32] on link "Consultancy" at bounding box center [543, 27] width 56 height 47
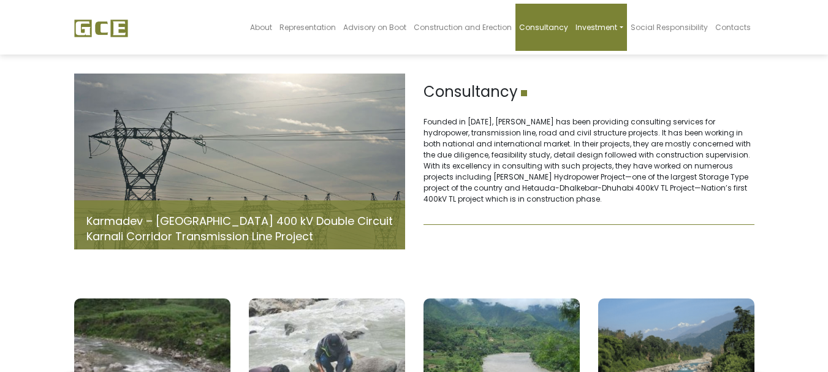
click at [594, 34] on link "Investment" at bounding box center [599, 27] width 55 height 47
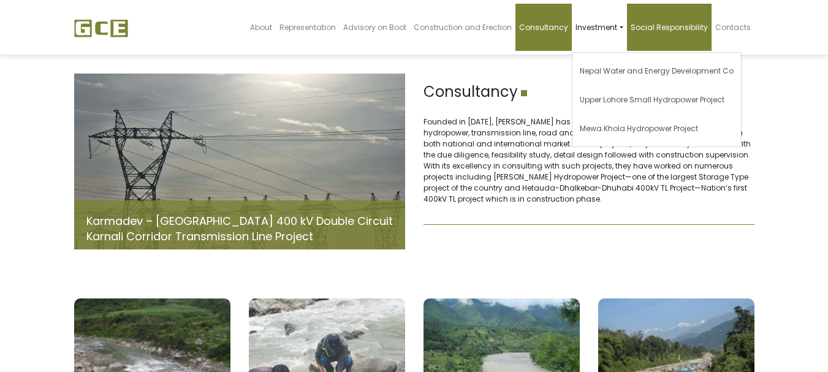
click at [653, 47] on link "Social Responsibility" at bounding box center [669, 27] width 85 height 47
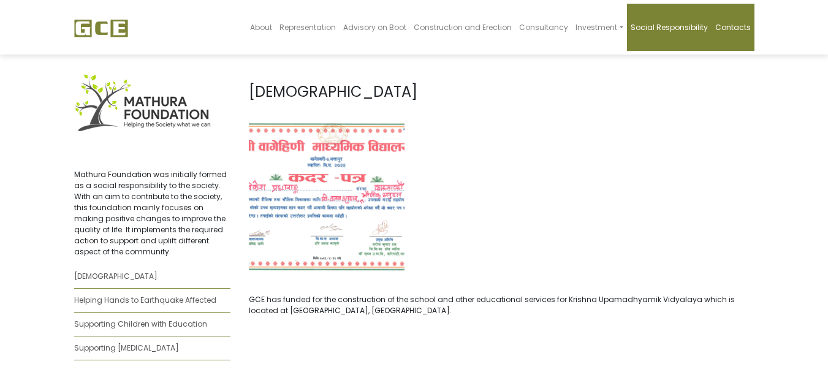
click at [723, 30] on span "Contacts" at bounding box center [733, 27] width 36 height 10
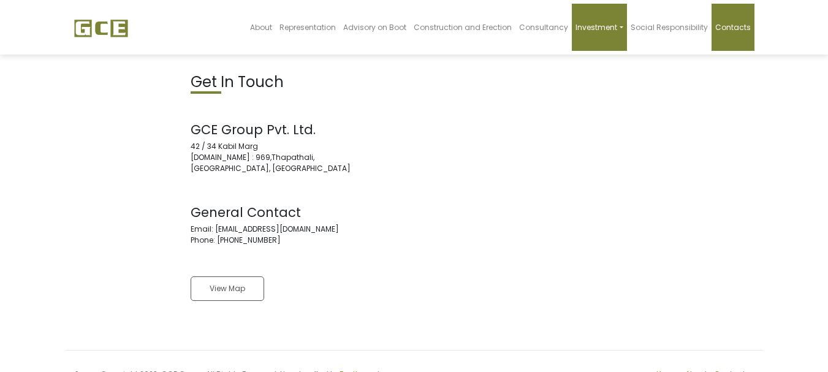
click at [612, 42] on link "Investment" at bounding box center [599, 27] width 55 height 47
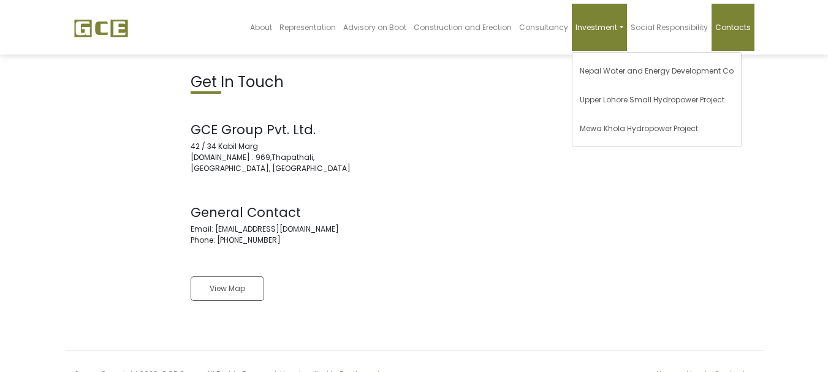
click at [580, 43] on link "Investment" at bounding box center [599, 27] width 55 height 47
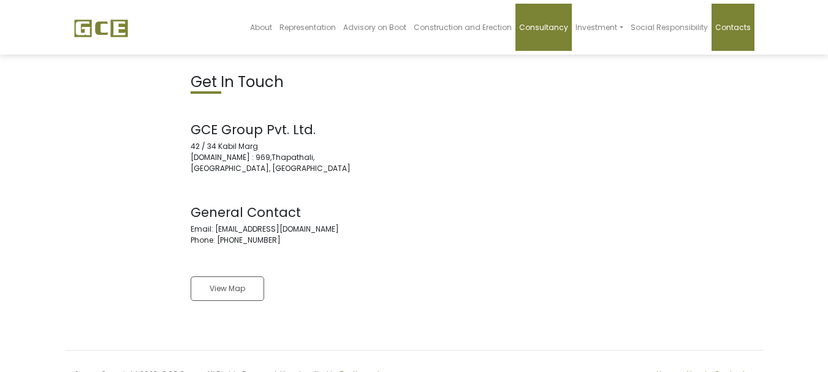
click at [544, 34] on link "Consultancy" at bounding box center [543, 27] width 56 height 47
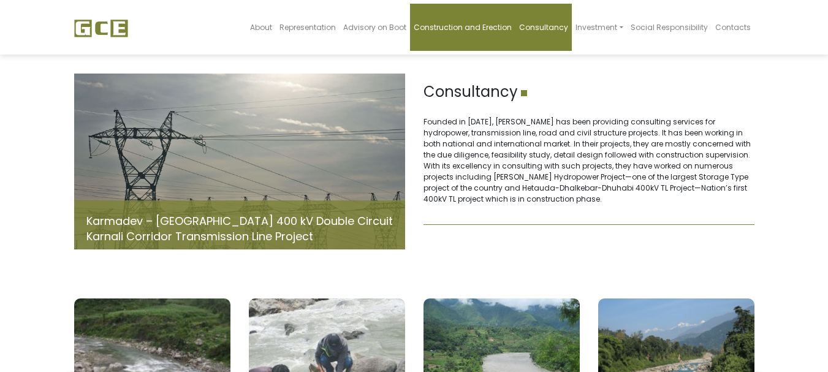
click at [469, 39] on link "Construction and Erection" at bounding box center [462, 27] width 105 height 47
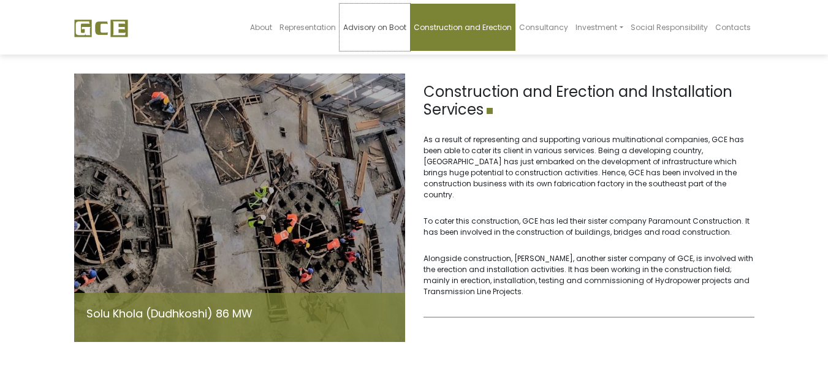
click at [395, 39] on link "Advisory on Boot" at bounding box center [375, 27] width 70 height 47
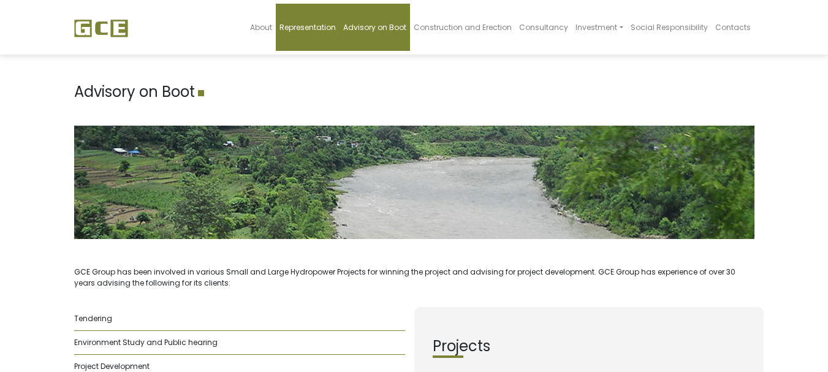
click at [330, 36] on link "Representation" at bounding box center [308, 27] width 64 height 47
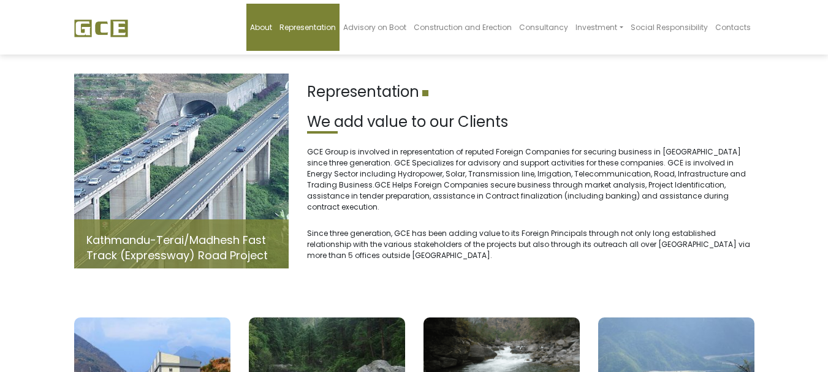
click at [276, 38] on link "About" at bounding box center [260, 27] width 29 height 47
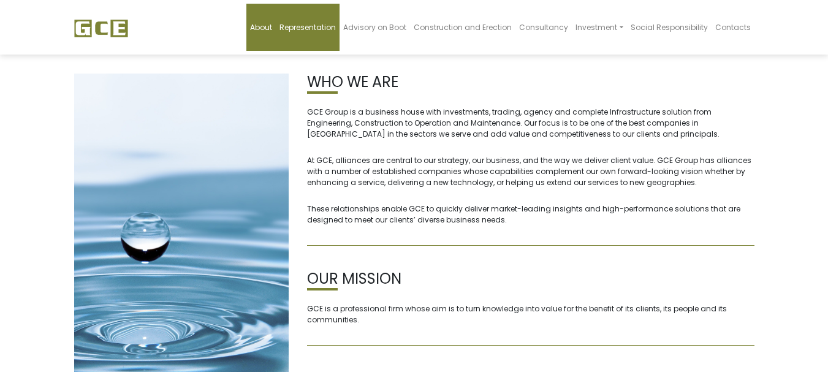
click at [336, 30] on span "Representation" at bounding box center [307, 27] width 56 height 10
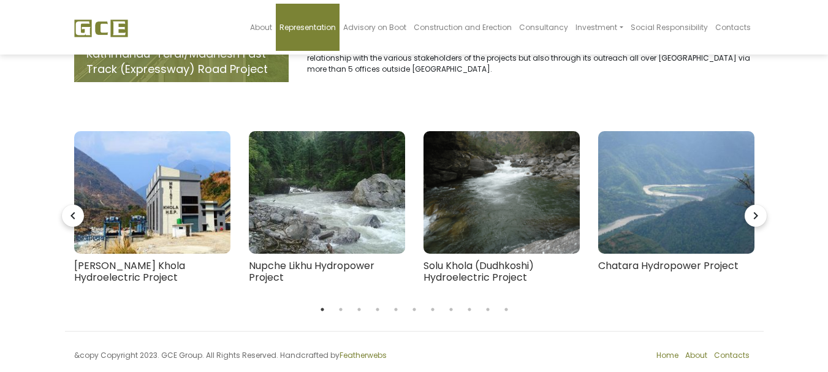
scroll to position [196, 0]
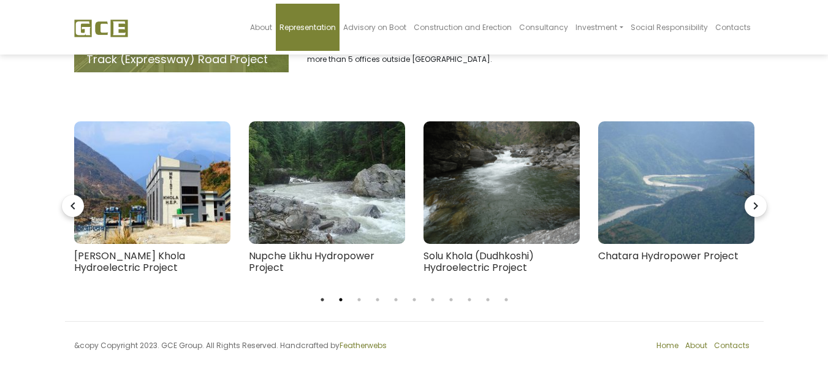
click at [343, 294] on button "2" at bounding box center [341, 300] width 12 height 12
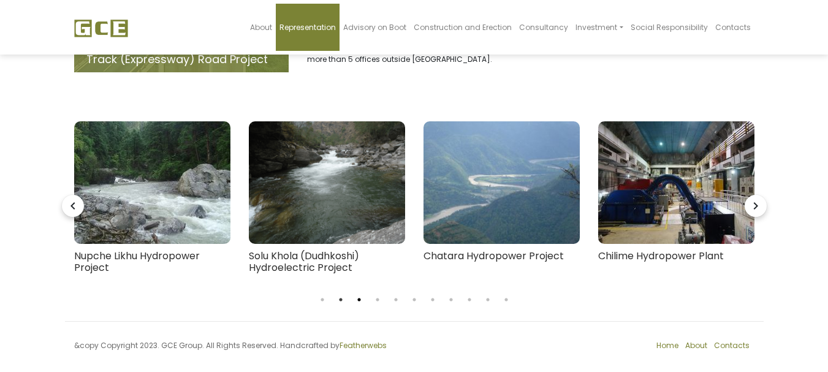
click at [355, 294] on button "3" at bounding box center [359, 300] width 12 height 12
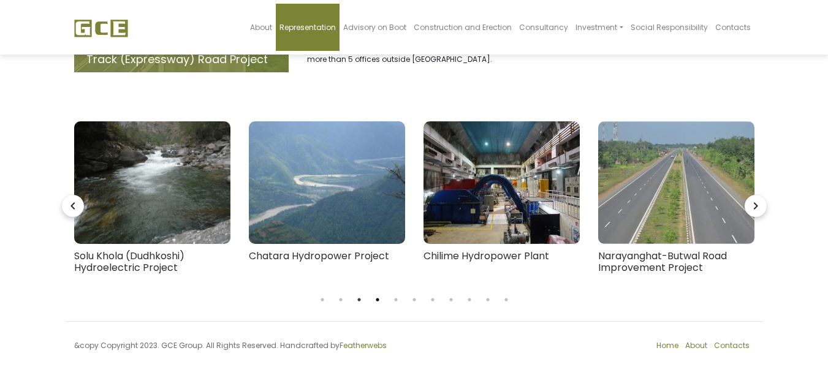
click at [372, 294] on button "4" at bounding box center [377, 300] width 12 height 12
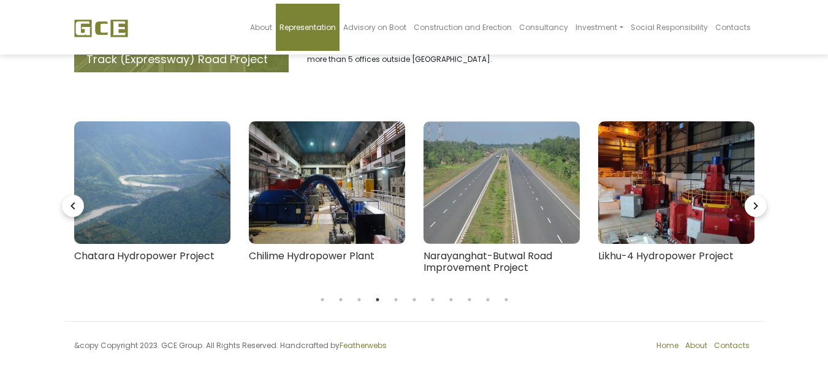
click at [390, 295] on body "About Representation Advisory on Boot Construction and Erection Consultancy Inv…" at bounding box center [414, 101] width 828 height 552
click at [396, 294] on button "5" at bounding box center [396, 300] width 12 height 12
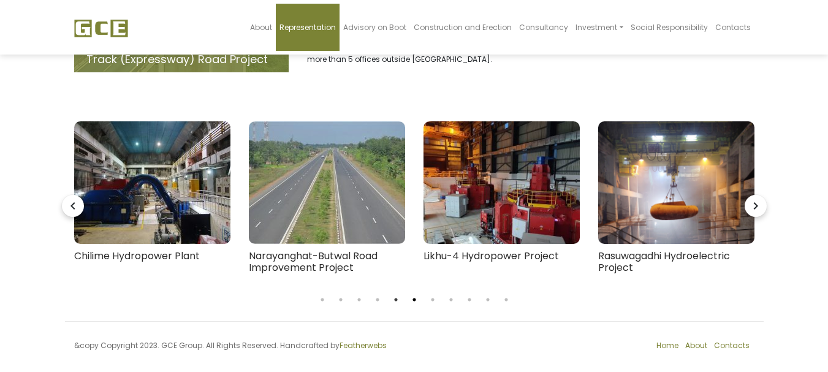
click at [415, 294] on button "6" at bounding box center [414, 300] width 12 height 12
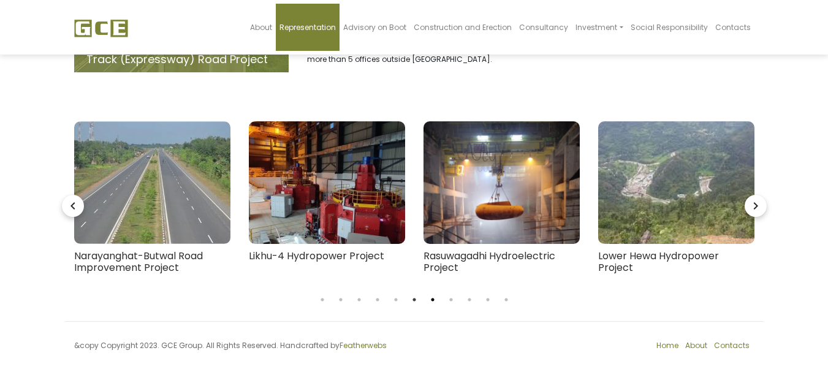
click at [431, 294] on button "7" at bounding box center [433, 300] width 12 height 12
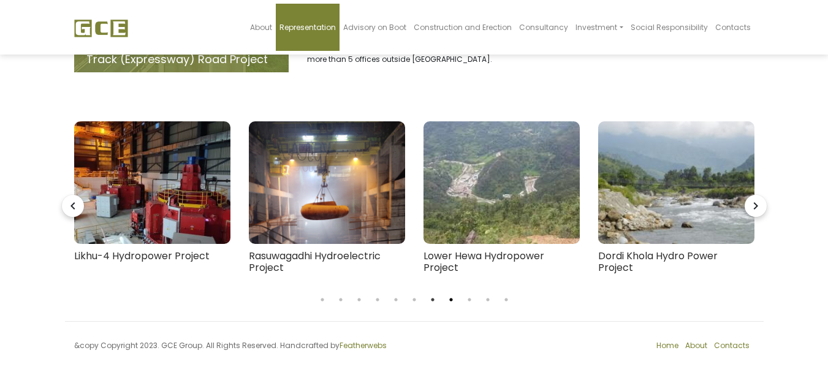
click at [452, 294] on button "8" at bounding box center [451, 300] width 12 height 12
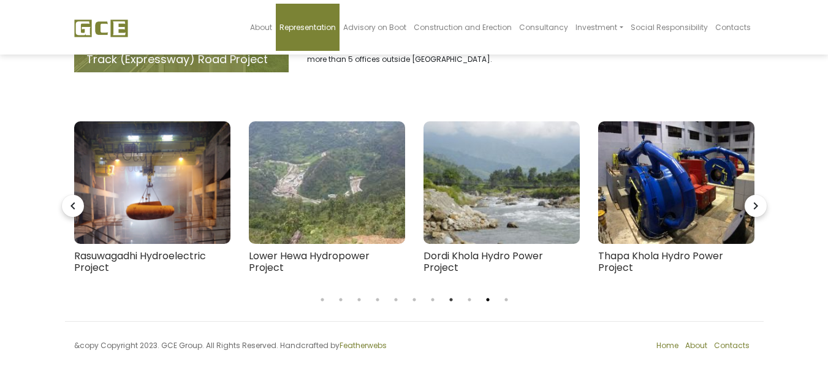
click at [485, 294] on button "10" at bounding box center [488, 300] width 12 height 12
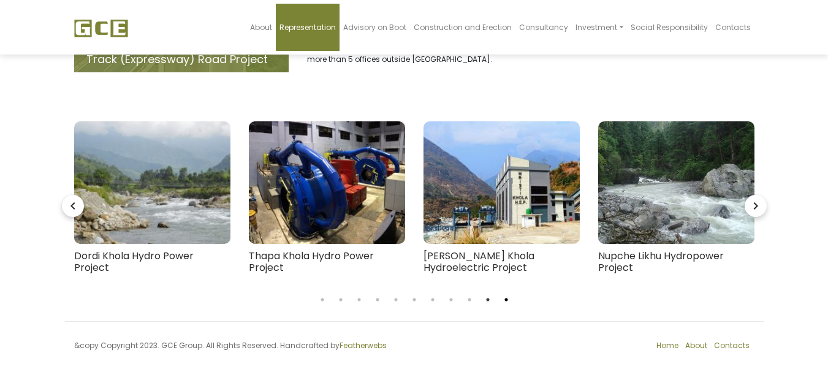
click at [505, 294] on button "11" at bounding box center [506, 300] width 12 height 12
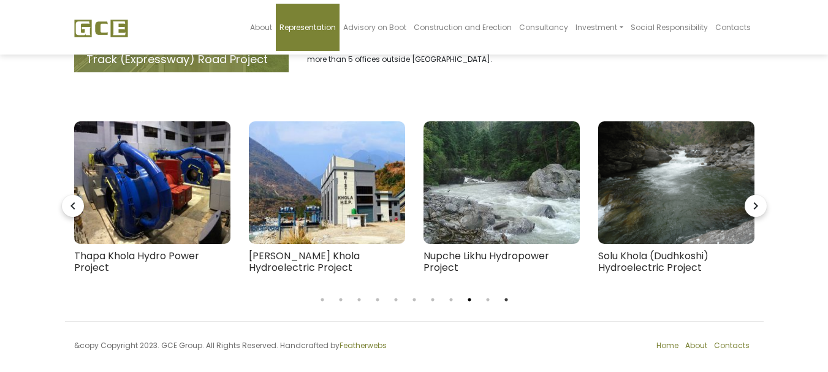
click at [470, 294] on button "9" at bounding box center [469, 300] width 12 height 12
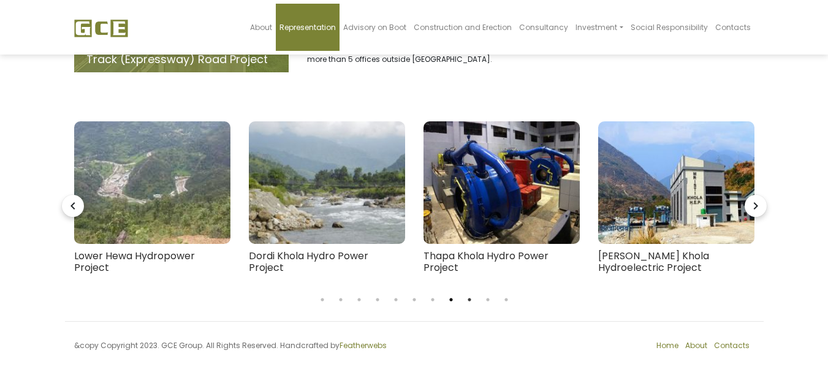
click at [452, 294] on button "8" at bounding box center [451, 300] width 12 height 12
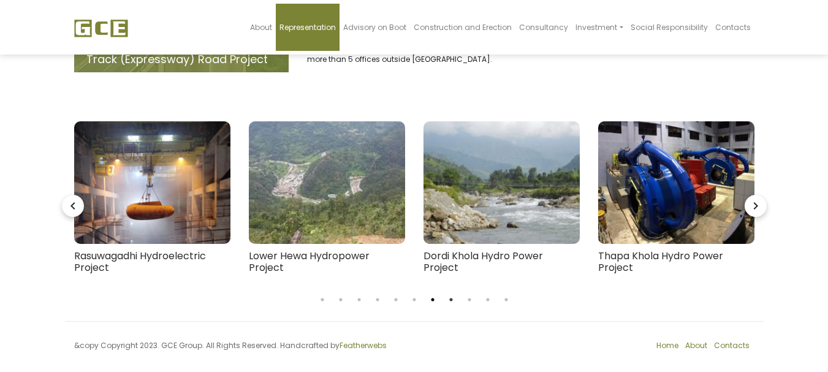
click at [427, 294] on button "7" at bounding box center [433, 300] width 12 height 12
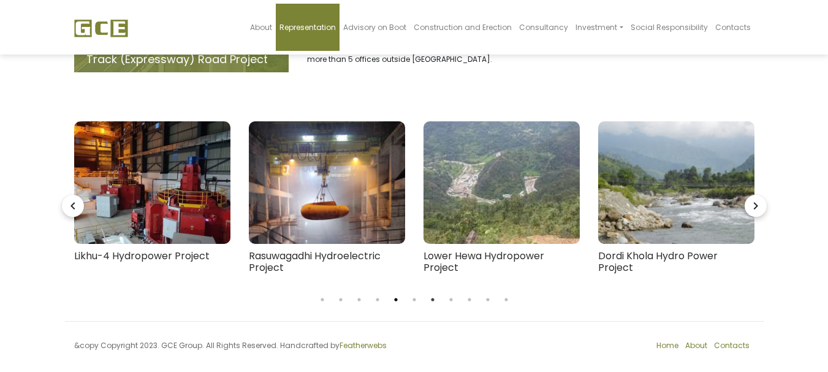
click at [401, 294] on button "5" at bounding box center [396, 300] width 12 height 12
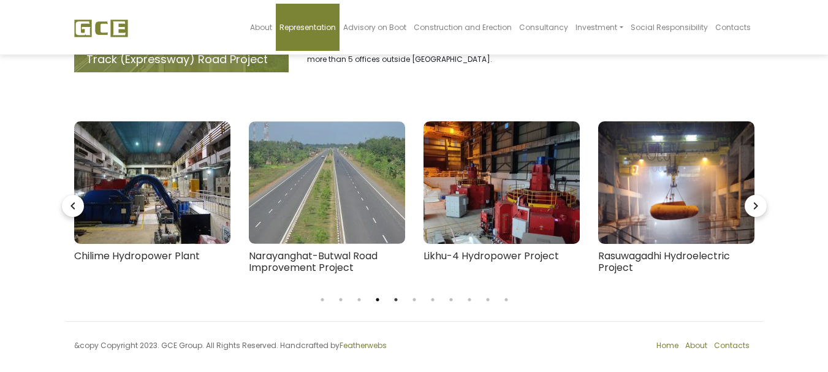
click at [378, 294] on button "4" at bounding box center [377, 300] width 12 height 12
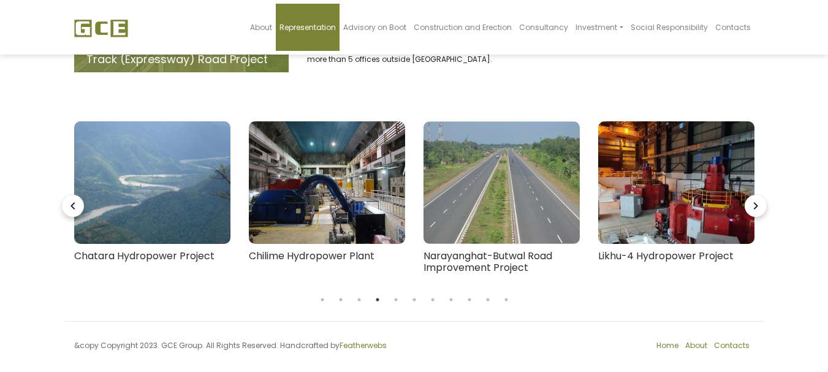
click at [362, 295] on body "About Representation Advisory on Boot Construction and Erection Consultancy Inv…" at bounding box center [414, 101] width 828 height 552
click at [343, 294] on button "2" at bounding box center [341, 300] width 12 height 12
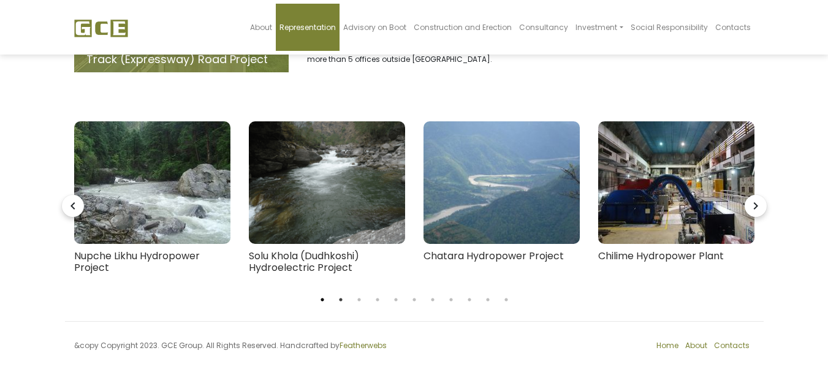
click at [324, 294] on button "1" at bounding box center [322, 300] width 12 height 12
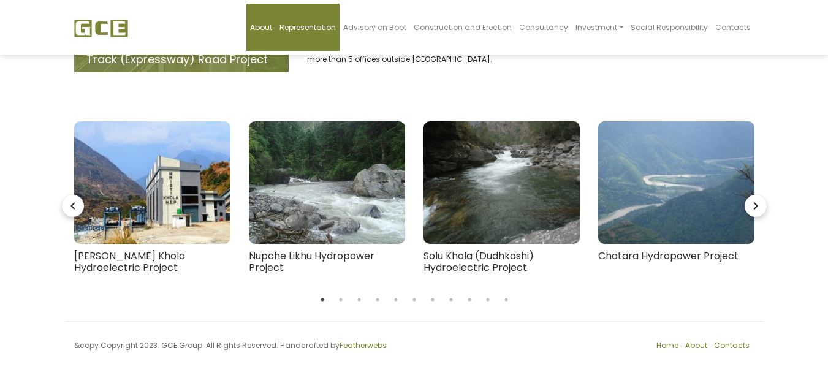
click at [272, 23] on span "About" at bounding box center [261, 27] width 22 height 10
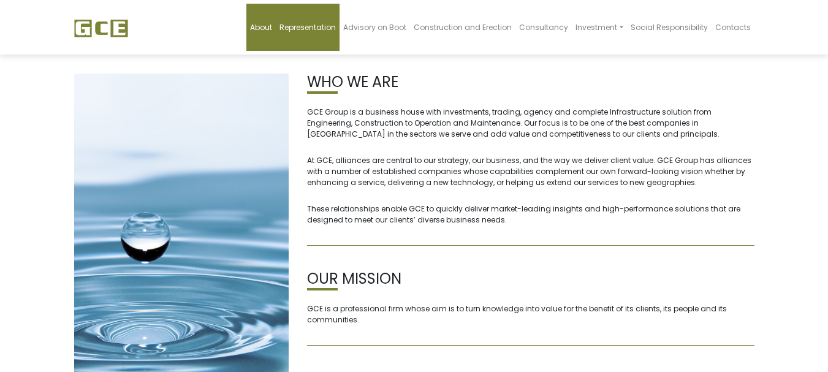
click at [340, 18] on link "Representation" at bounding box center [308, 27] width 64 height 47
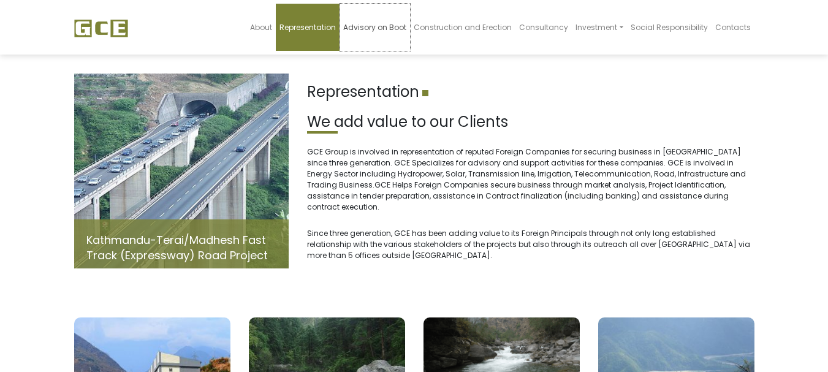
click at [370, 31] on span "Advisory on Boot" at bounding box center [374, 27] width 63 height 10
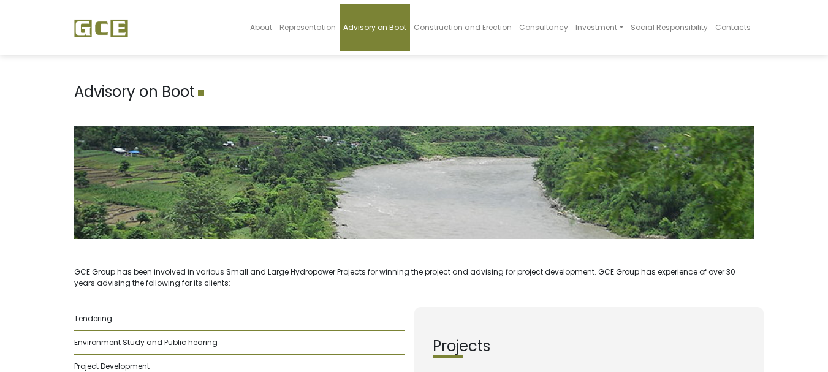
click at [463, 32] on span "Construction and Erection" at bounding box center [463, 27] width 98 height 10
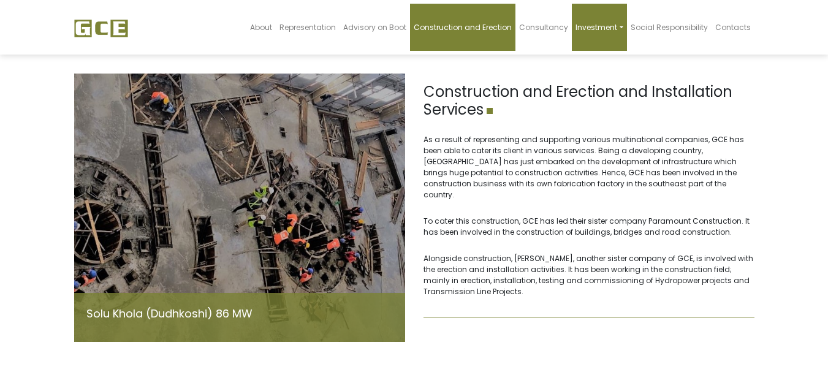
click at [608, 33] on link "Investment" at bounding box center [599, 27] width 55 height 47
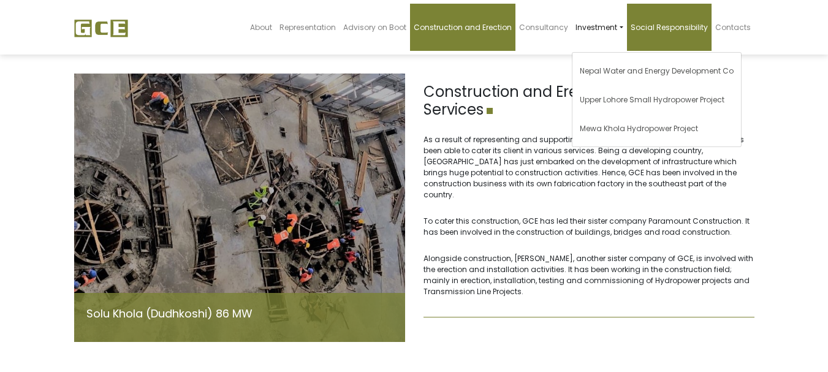
click at [649, 36] on link "Social Responsibility" at bounding box center [669, 27] width 85 height 47
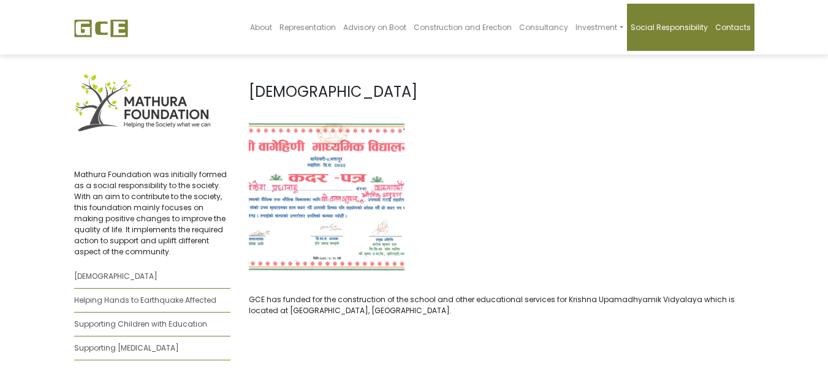
click at [745, 36] on link "Contacts" at bounding box center [733, 27] width 43 height 47
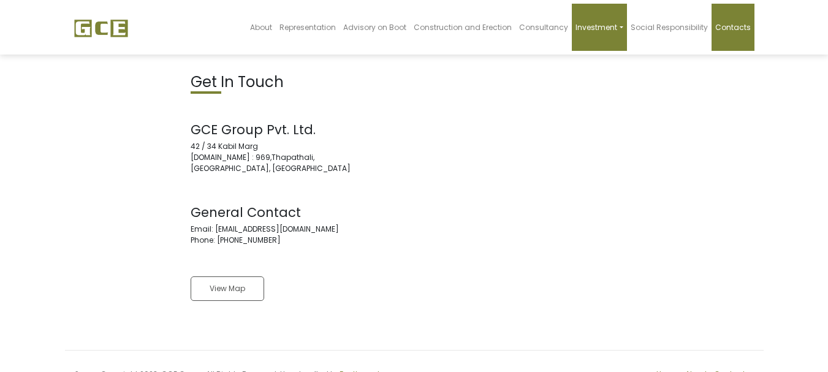
click at [618, 37] on link "Investment" at bounding box center [599, 27] width 55 height 47
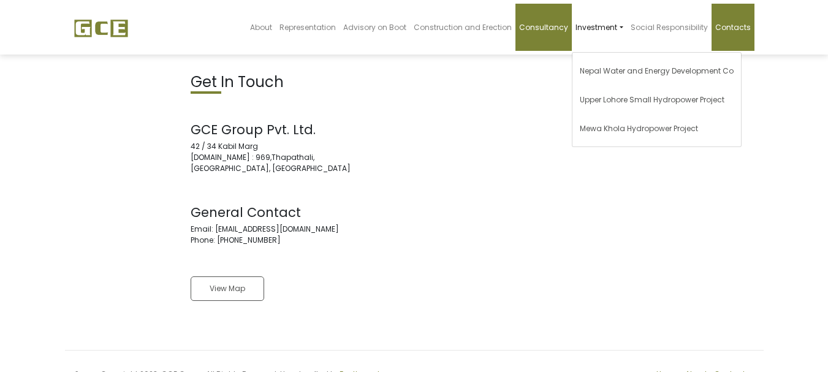
click at [528, 26] on span "Consultancy" at bounding box center [543, 27] width 49 height 10
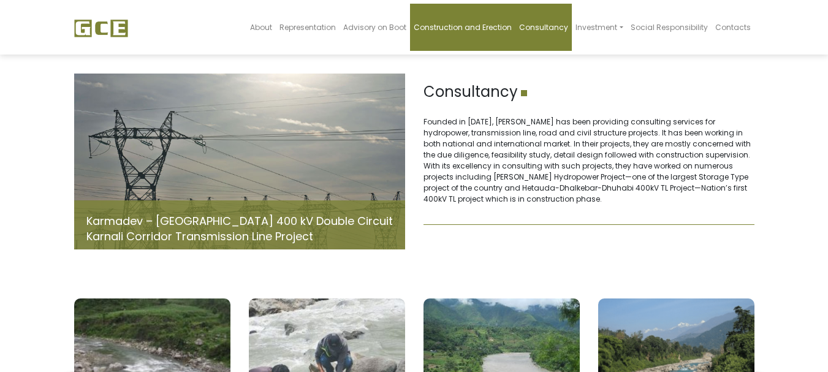
click at [471, 35] on link "Construction and Erection" at bounding box center [462, 27] width 105 height 47
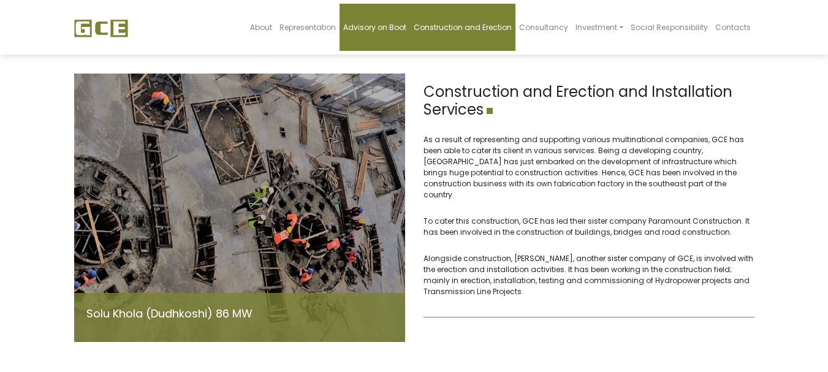
click at [397, 26] on span "Advisory on Boot" at bounding box center [374, 27] width 63 height 10
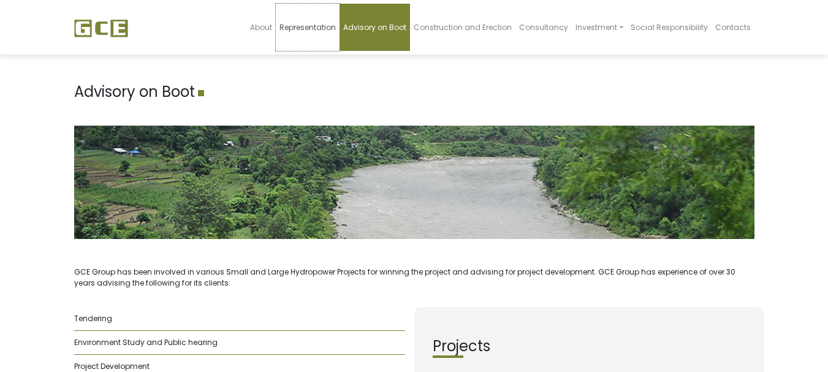
click at [299, 12] on link "Representation" at bounding box center [308, 27] width 64 height 47
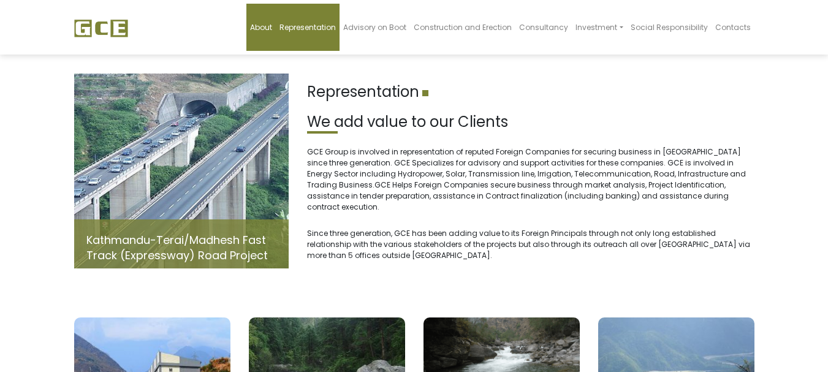
click at [272, 23] on span "About" at bounding box center [261, 27] width 22 height 10
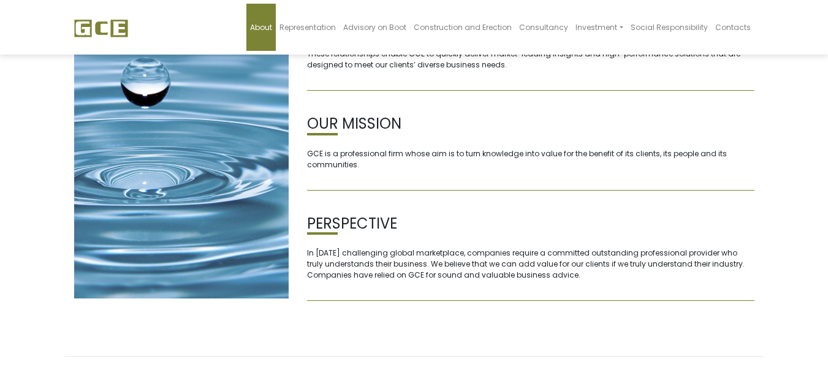
scroll to position [201, 0]
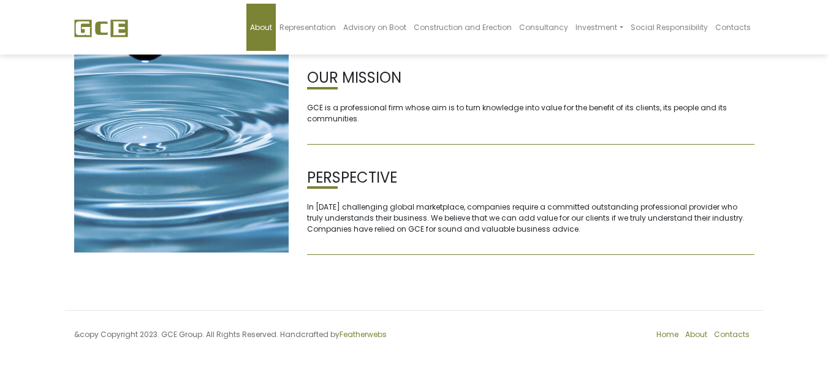
click at [371, 145] on div "WHO WE ARE GCE Group is a business house with investments, trading, agency and …" at bounding box center [531, 76] width 466 height 407
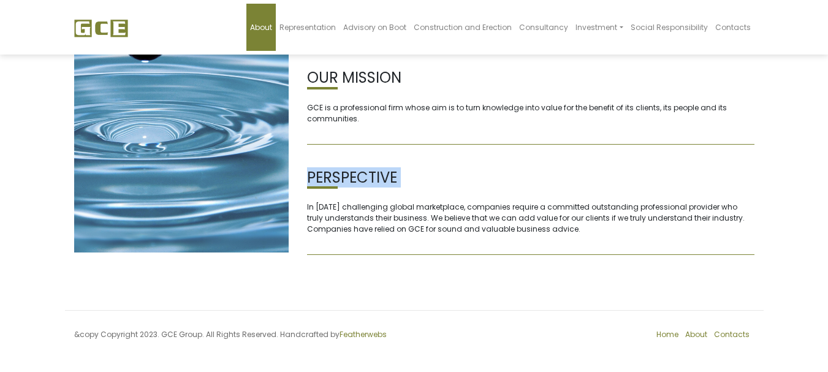
click at [371, 145] on div "WHO WE ARE GCE Group is a business house with investments, trading, agency and …" at bounding box center [531, 76] width 466 height 407
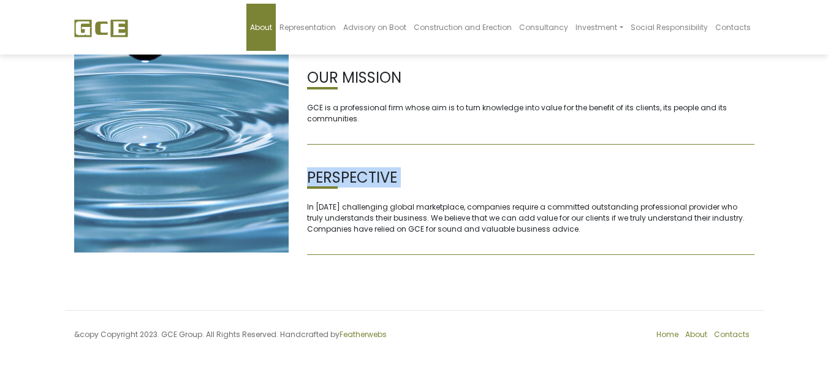
click at [334, 276] on div "WHO WE ARE GCE Group is a business house with investments, trading, agency and …" at bounding box center [531, 76] width 466 height 407
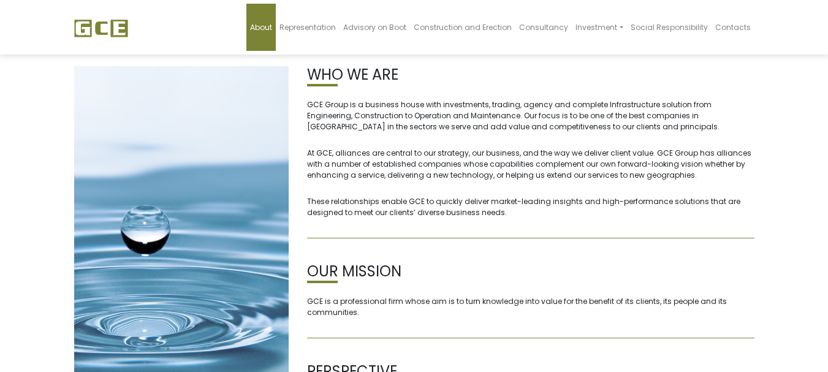
scroll to position [0, 0]
